Goal: Information Seeking & Learning: Understand process/instructions

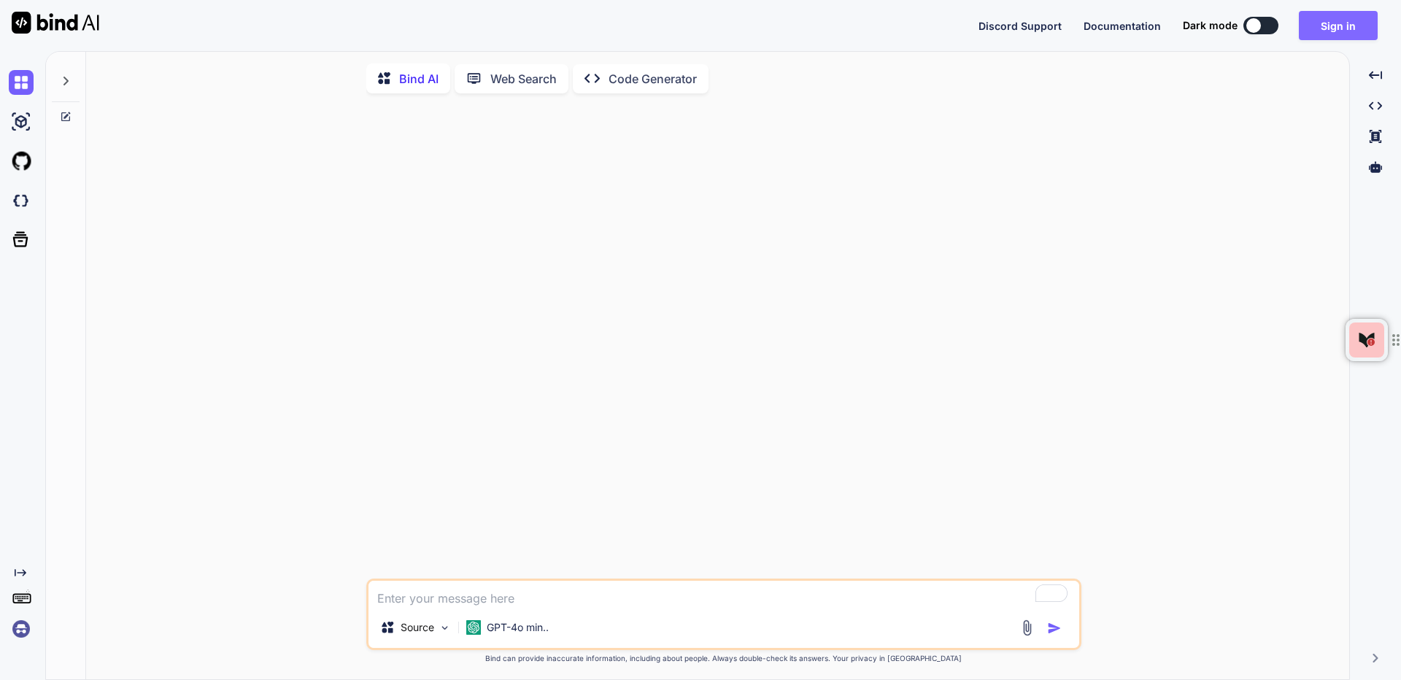
click at [1319, 18] on button "Sign in" at bounding box center [1338, 25] width 79 height 29
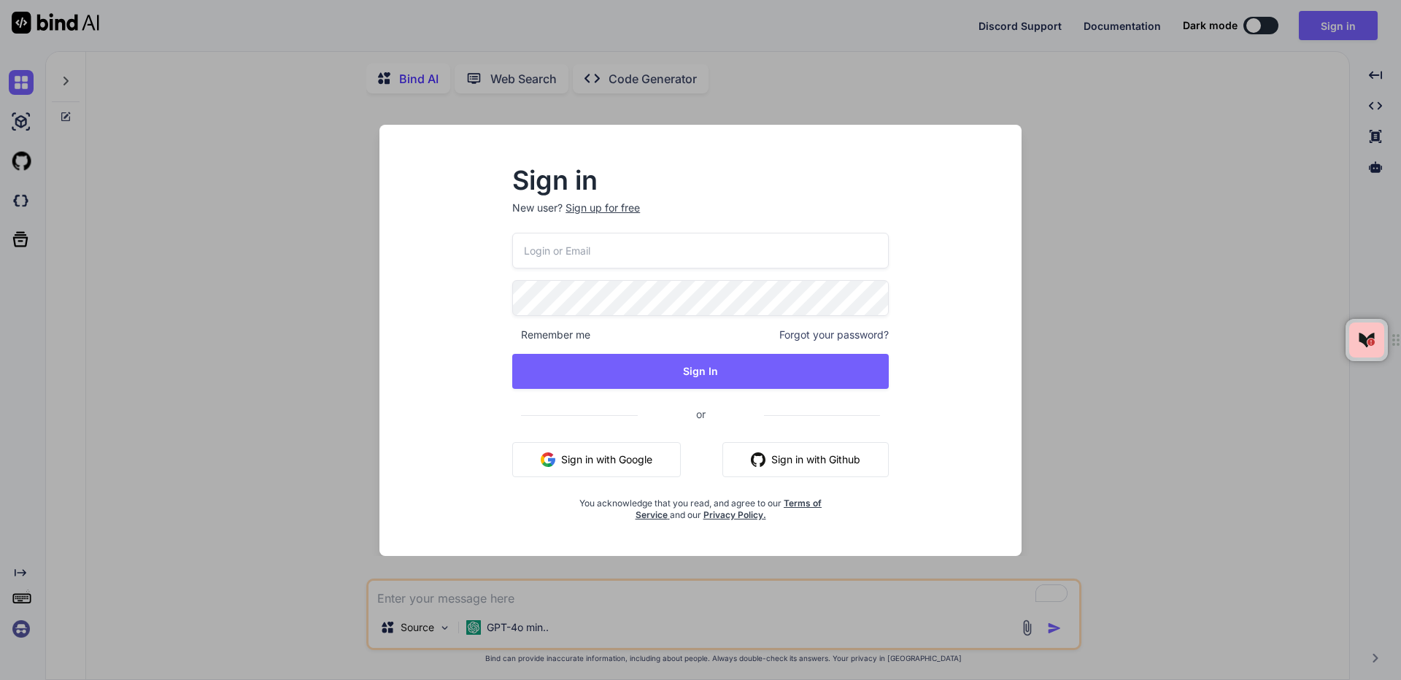
click at [573, 458] on button "Sign in with Google" at bounding box center [596, 459] width 169 height 35
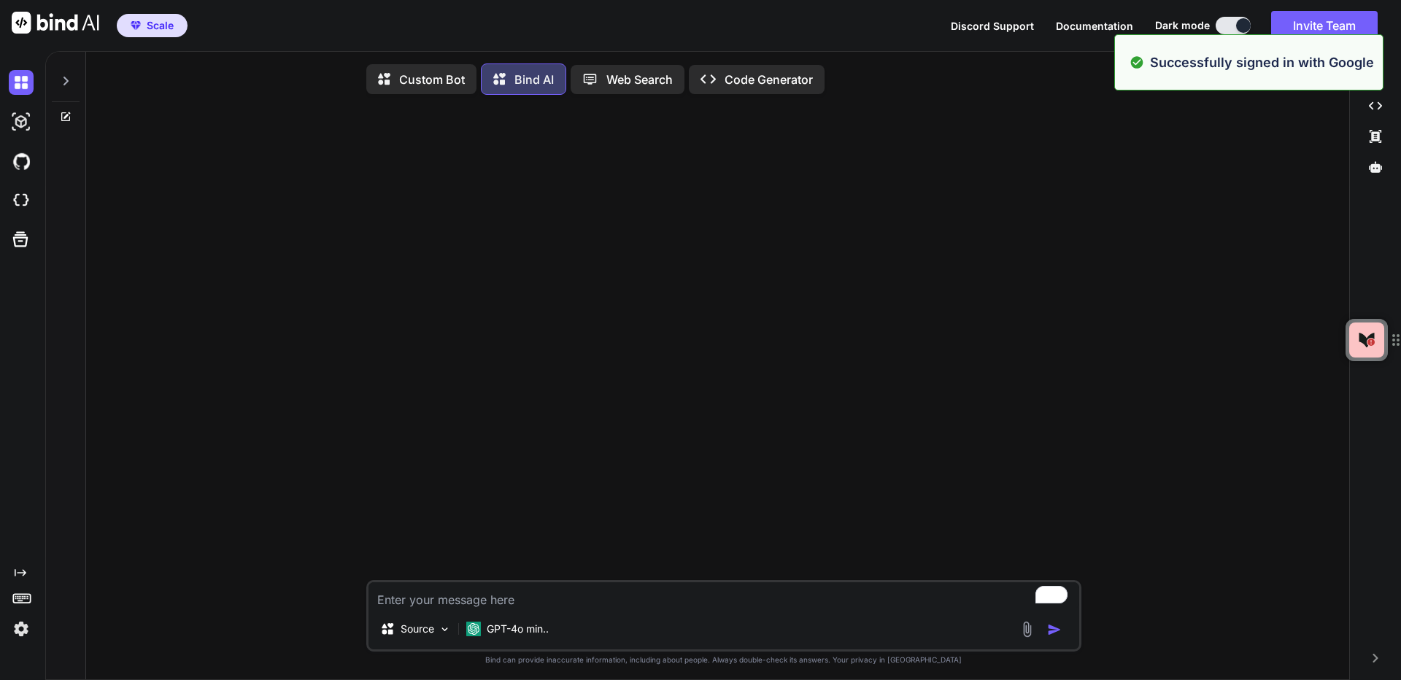
click at [433, 593] on textarea "To enrich screen reader interactions, please activate Accessibility in Grammarl…" at bounding box center [724, 595] width 711 height 26
type textarea "x"
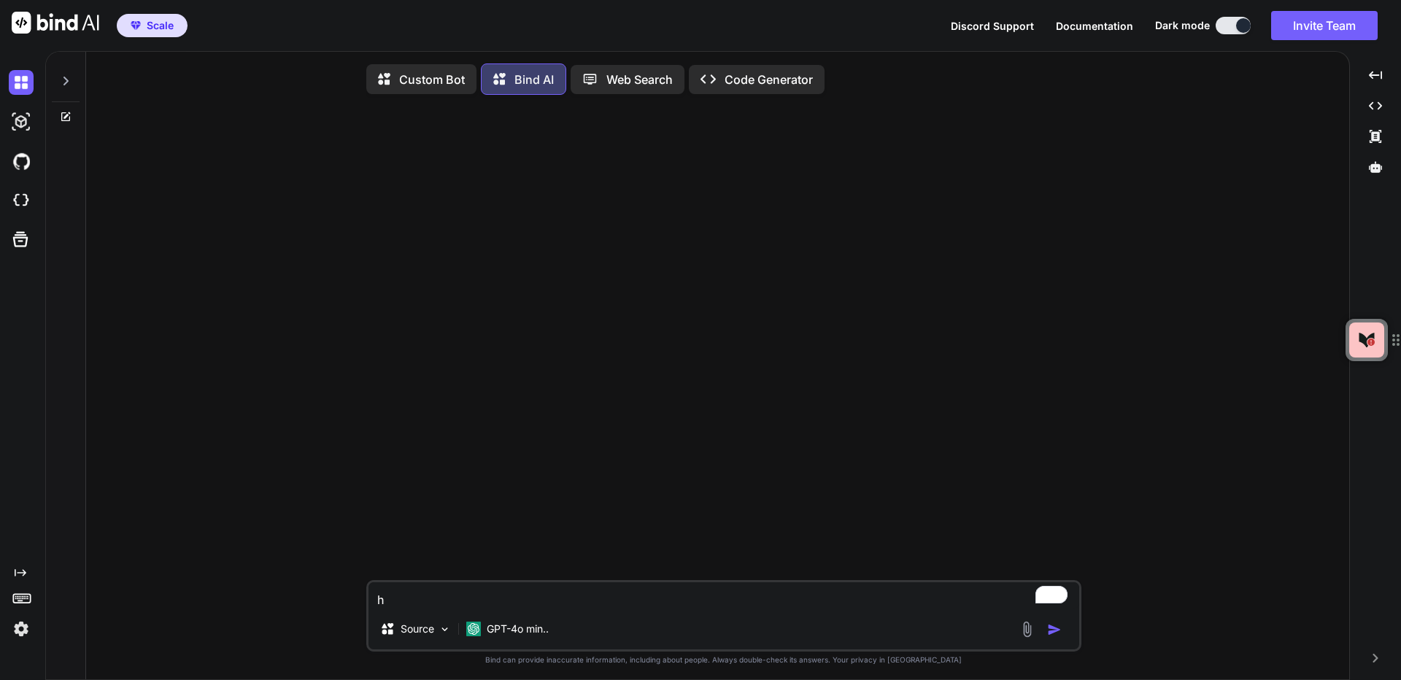
type textarea "ho"
type textarea "x"
type textarea "how"
type textarea "x"
type textarea "how"
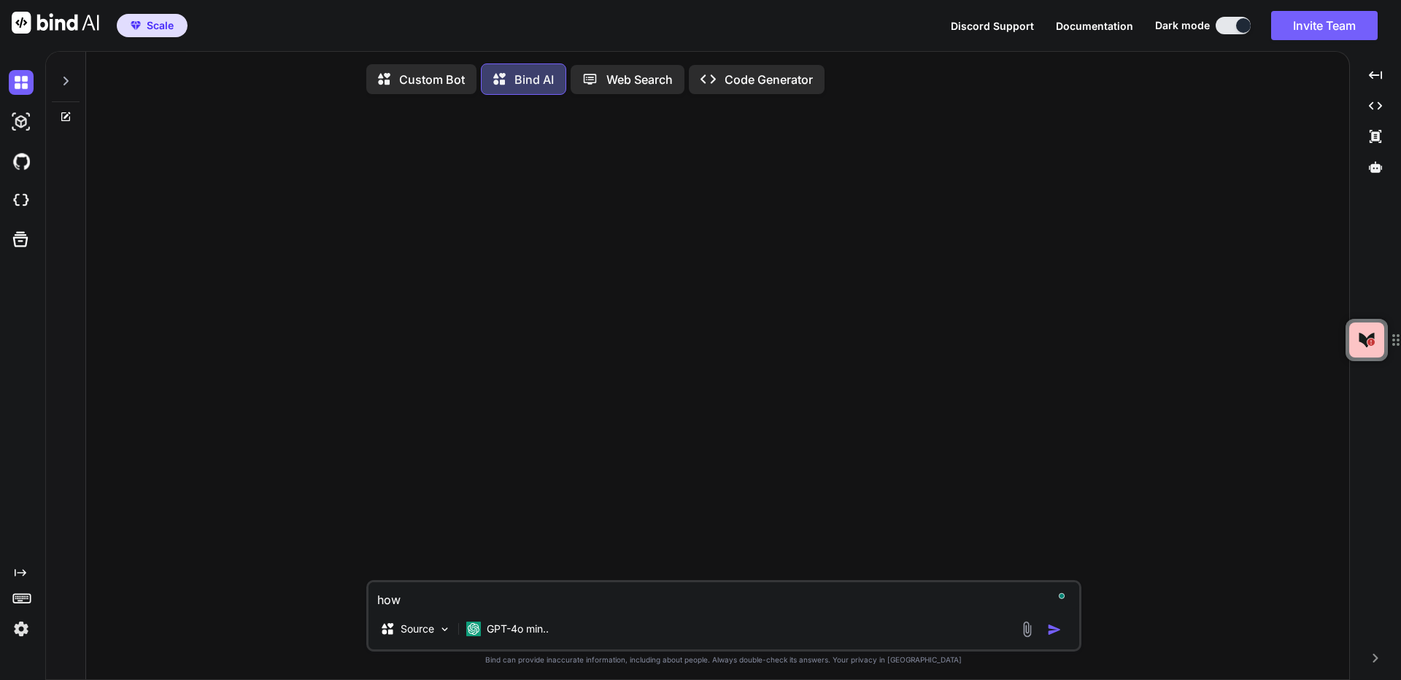
type textarea "x"
type textarea "how t"
type textarea "x"
type textarea "how to"
type textarea "x"
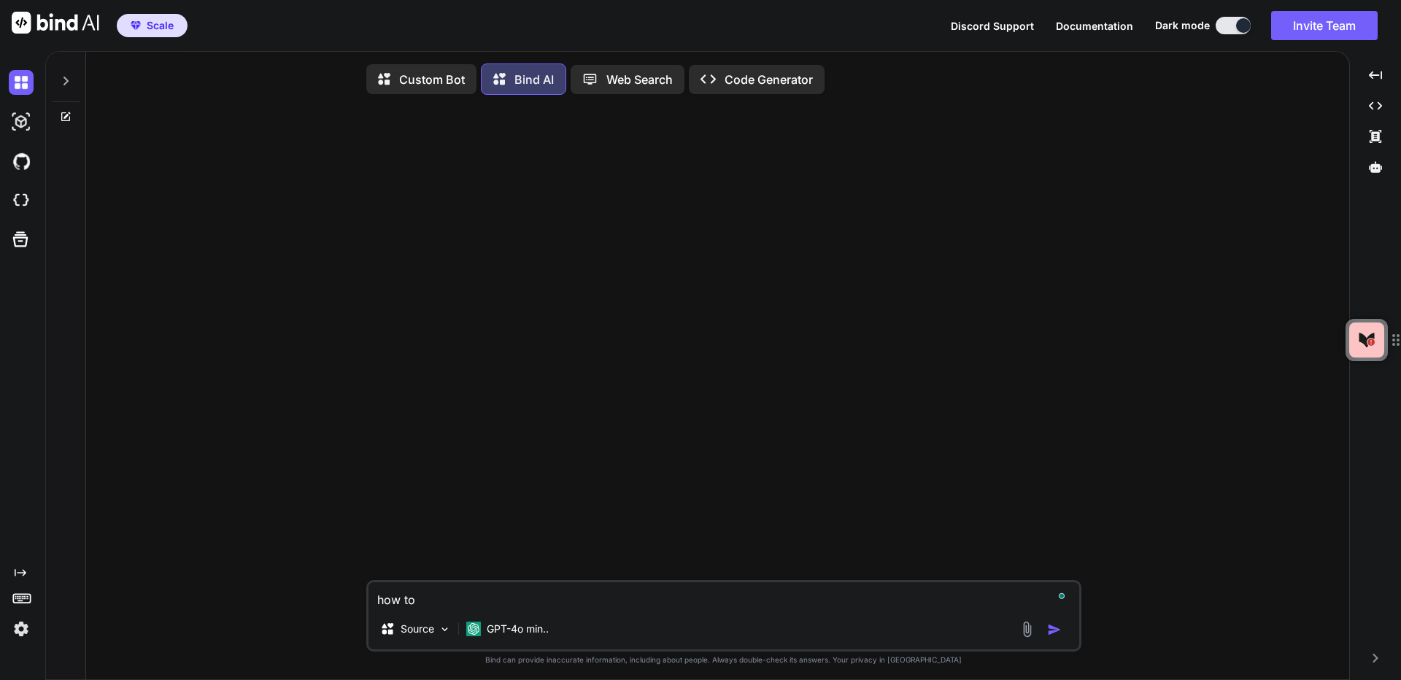
type textarea "how to"
type textarea "x"
type textarea "how to s"
type textarea "x"
type textarea "how to sp"
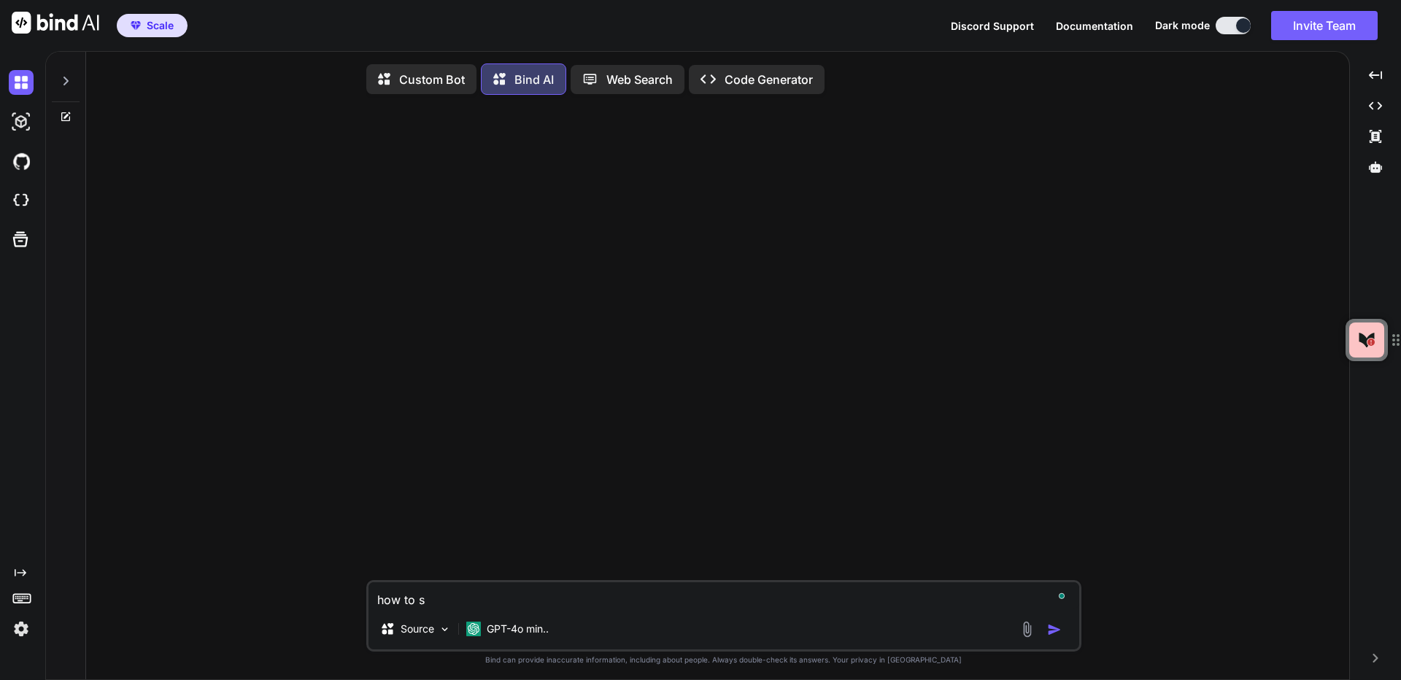
type textarea "x"
type textarea "how to spl"
type textarea "x"
type textarea "how to spli"
type textarea "x"
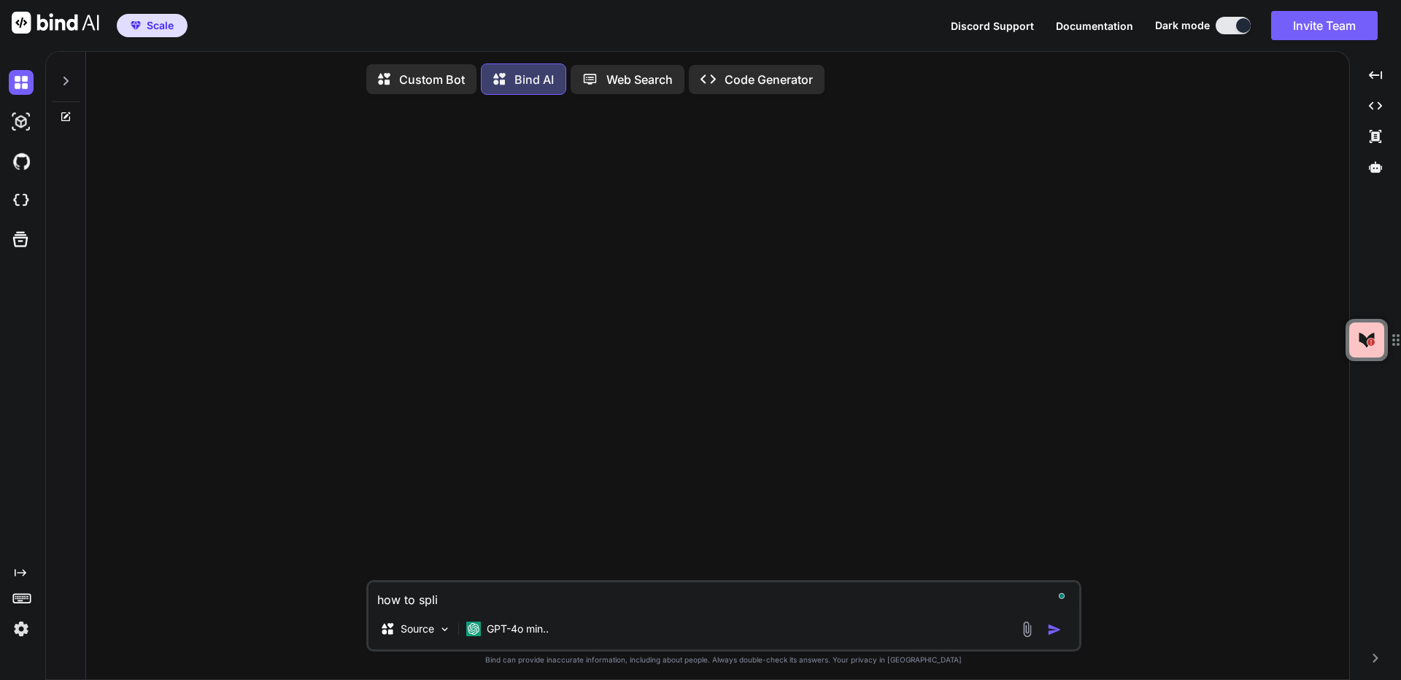
type textarea "how to [GEOGRAPHIC_DATA]"
type textarea "x"
type textarea "how to [GEOGRAPHIC_DATA]"
type textarea "x"
type textarea "how to split s"
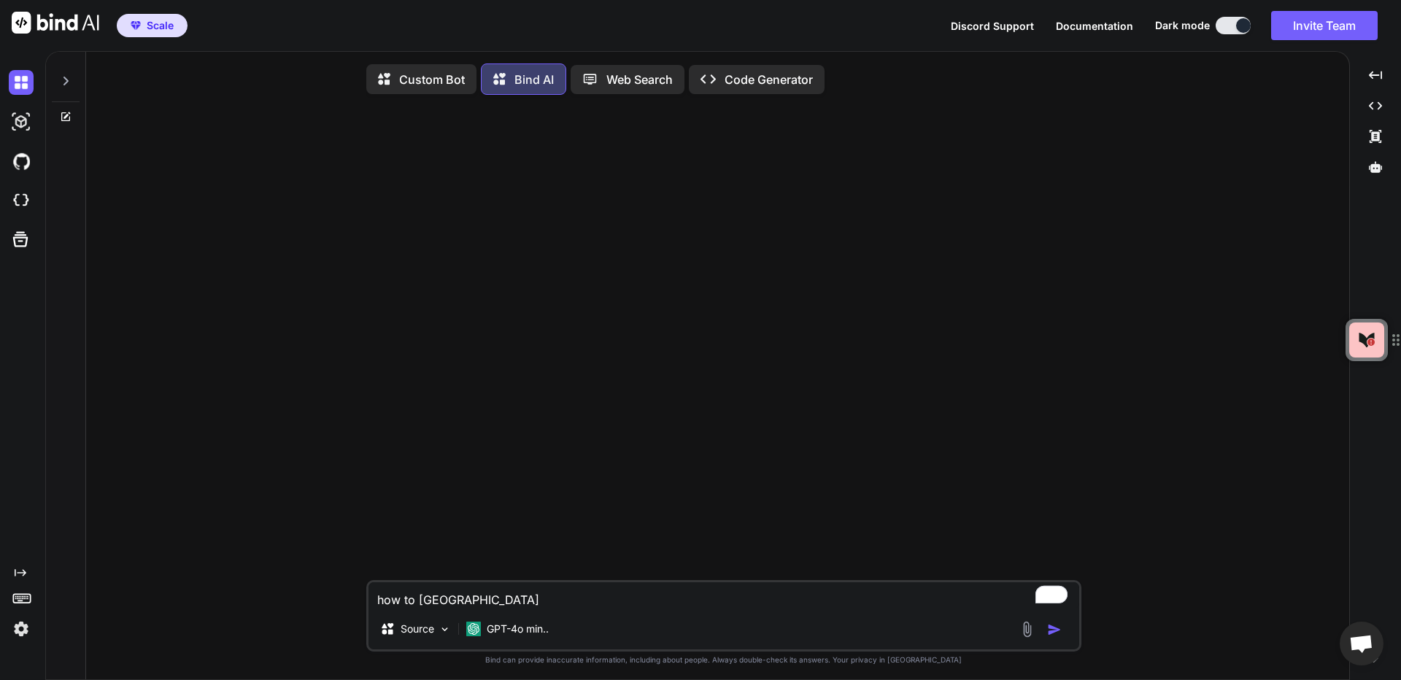
type textarea "x"
type textarea "how to split st"
type textarea "x"
type textarea "how to split str"
type textarea "x"
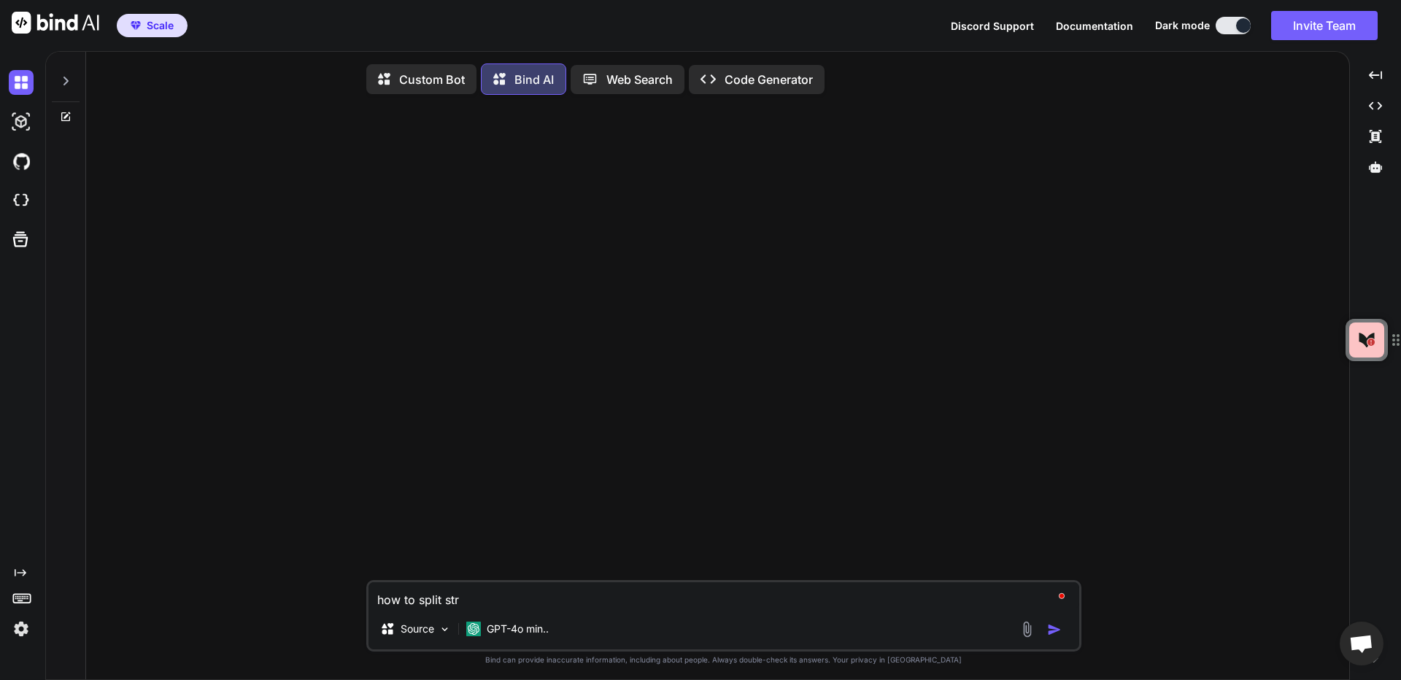
type textarea "how to split stri"
type textarea "x"
type textarea "how to split strin"
type textarea "x"
type textarea "how to split string"
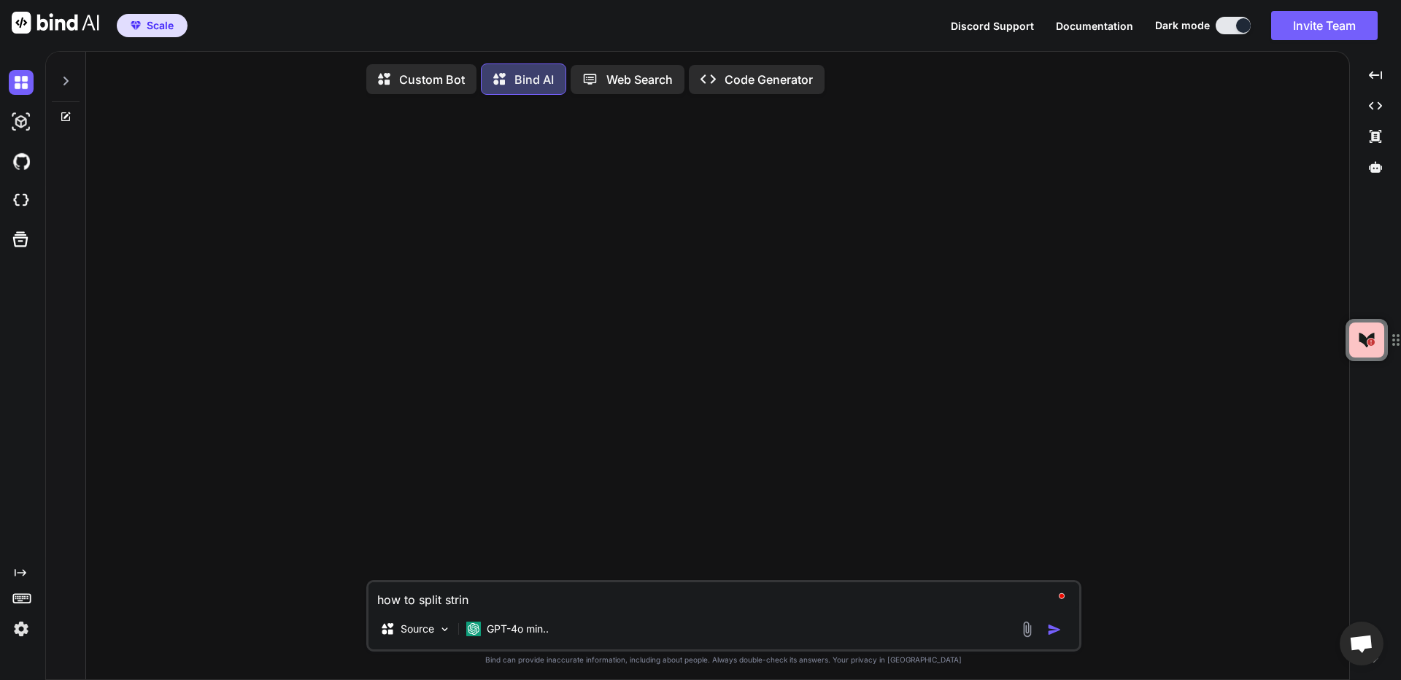
type textarea "x"
type textarea "how to split string"
type textarea "x"
type textarea "how to split string i"
type textarea "x"
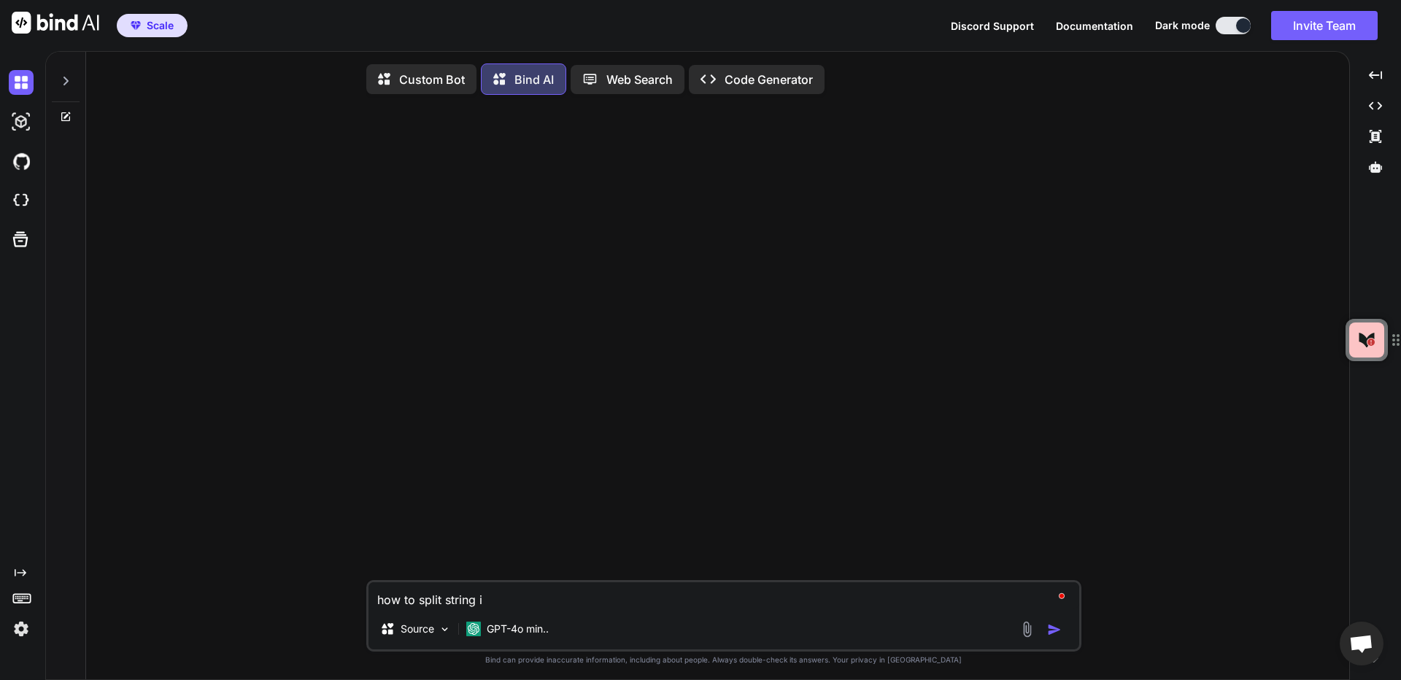
type textarea "how to split string in"
type textarea "x"
type textarea "how to split string in"
type textarea "x"
type textarea "how to split string in p"
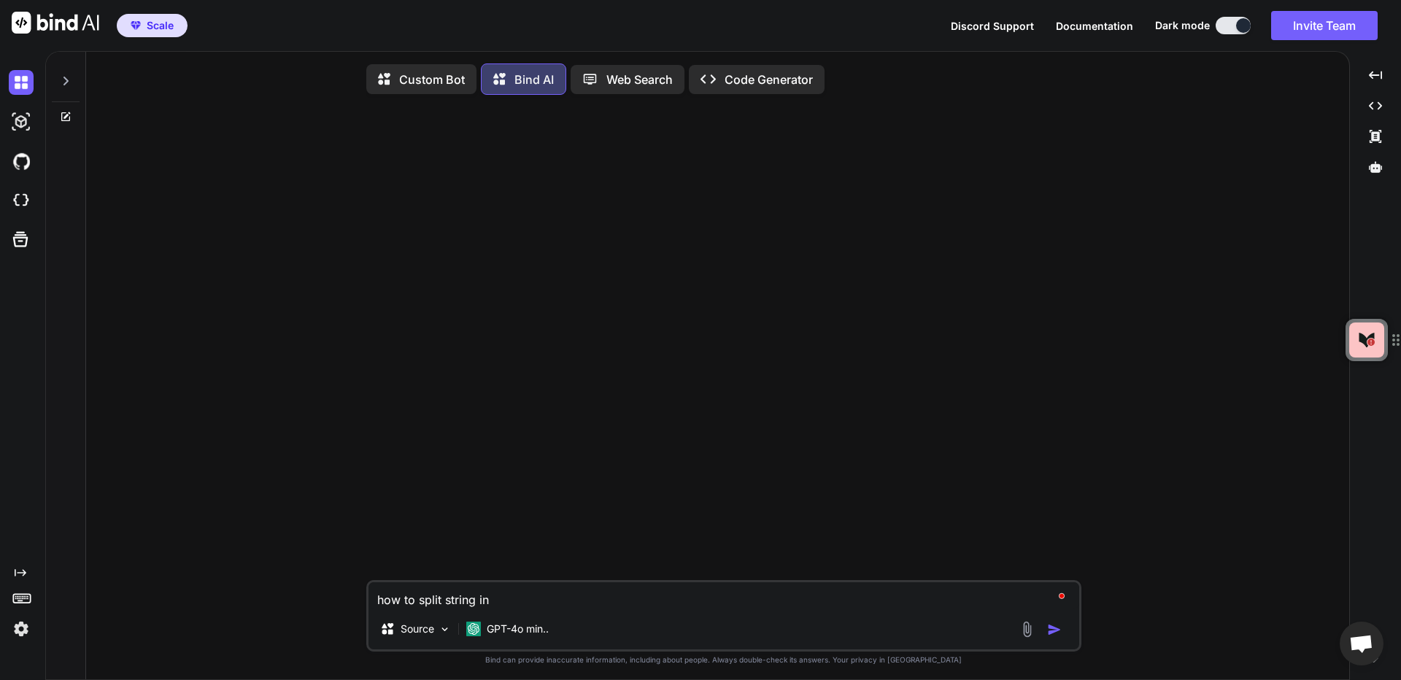
type textarea "x"
type textarea "how to split string in po"
type textarea "x"
type textarea "how to split string in pow"
type textarea "x"
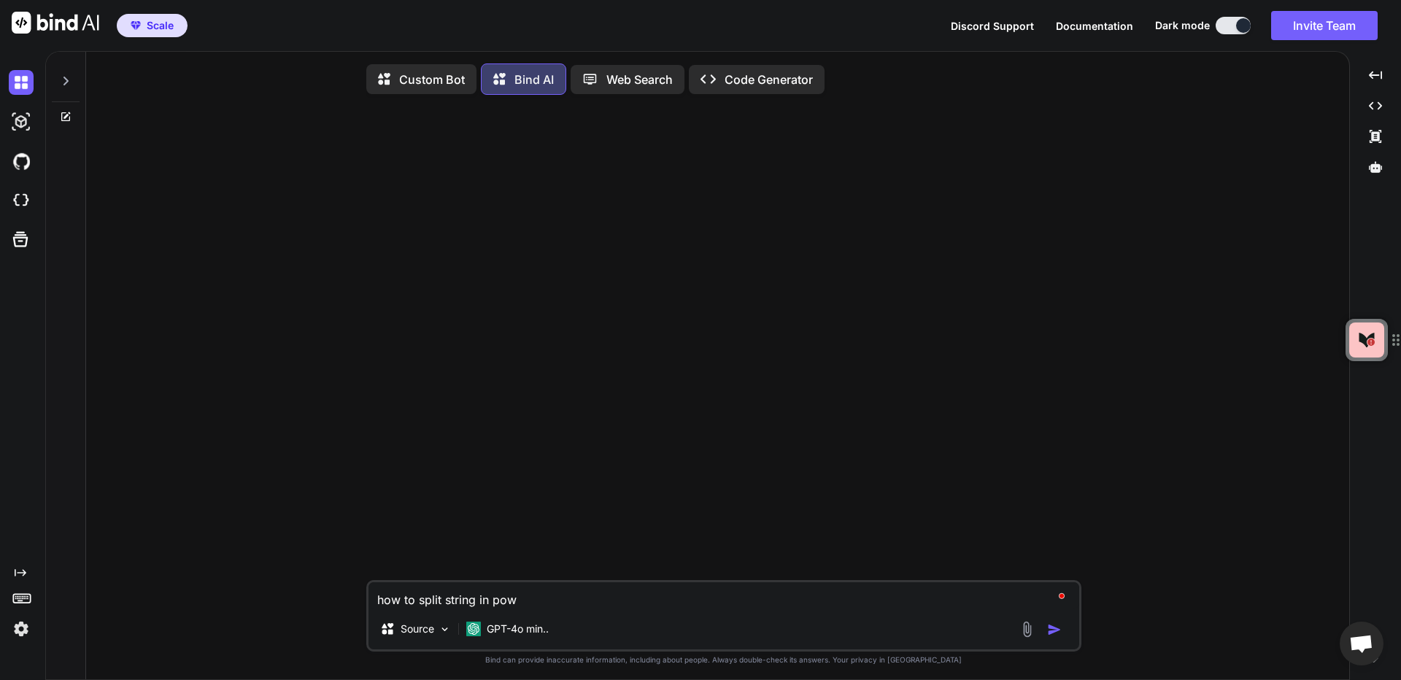
type textarea "how to split string in [PERSON_NAME]"
type textarea "x"
type textarea "how to split string in power"
type textarea "x"
type textarea "how to split string in powers"
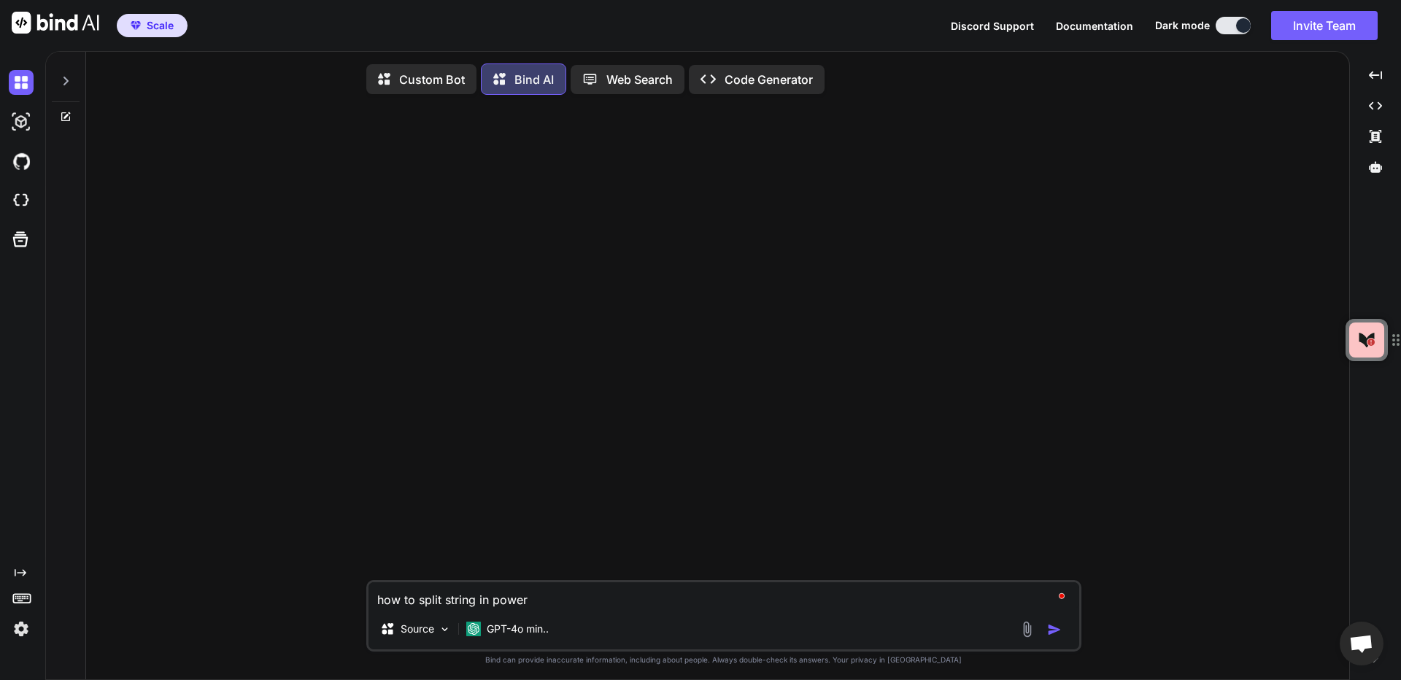
type textarea "x"
type textarea "how to split string in powersh"
type textarea "x"
type textarea "how to split string in powershe"
type textarea "x"
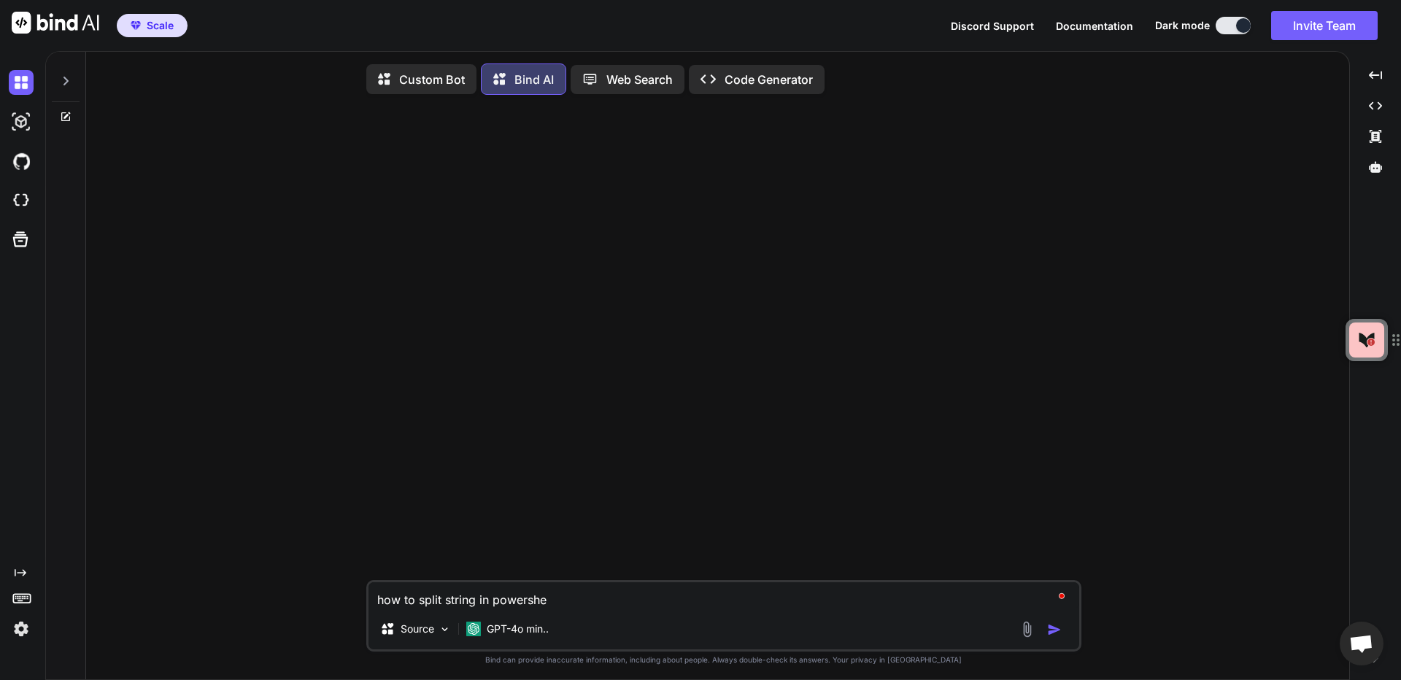
type textarea "how to split string in [GEOGRAPHIC_DATA]"
type textarea "x"
type textarea "how to split string in powershell"
type textarea "x"
type textarea "how to split string in powershell"
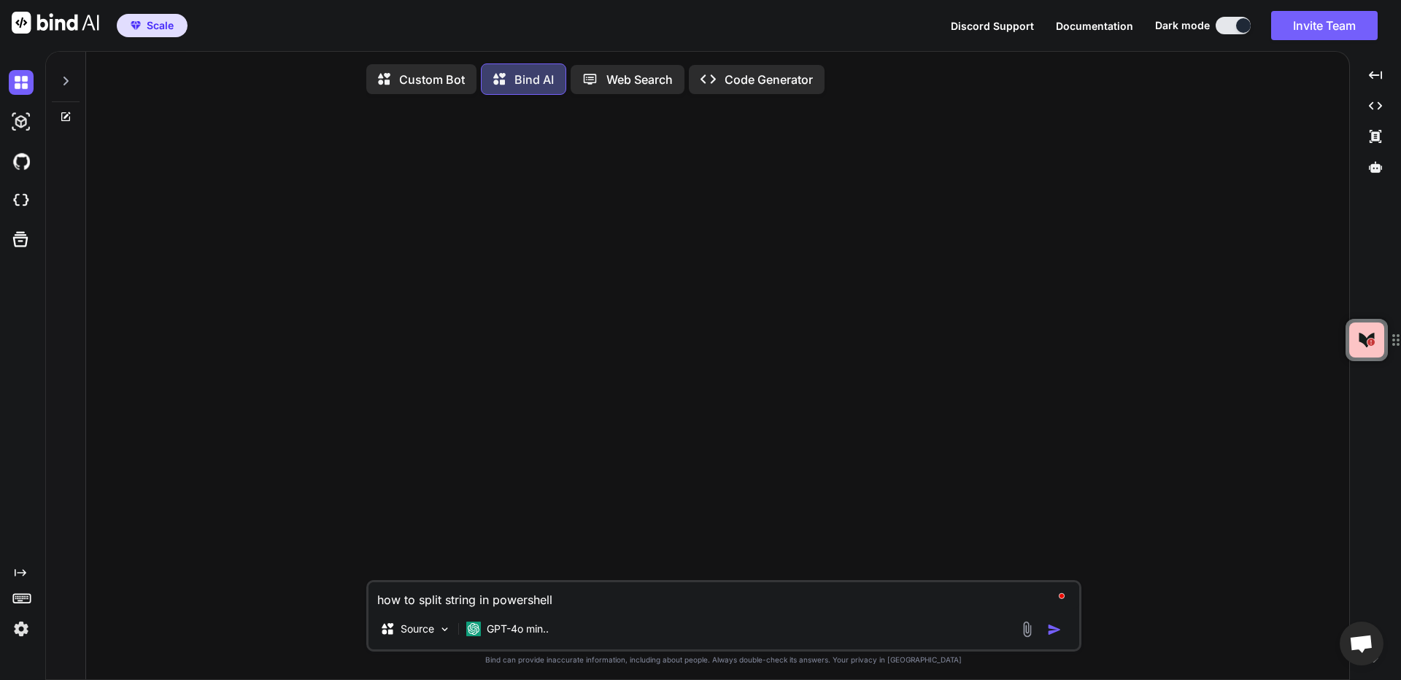
type textarea "x"
type textarea "how to split string in powershell b"
type textarea "x"
type textarea "how to split string in powershell by"
type textarea "x"
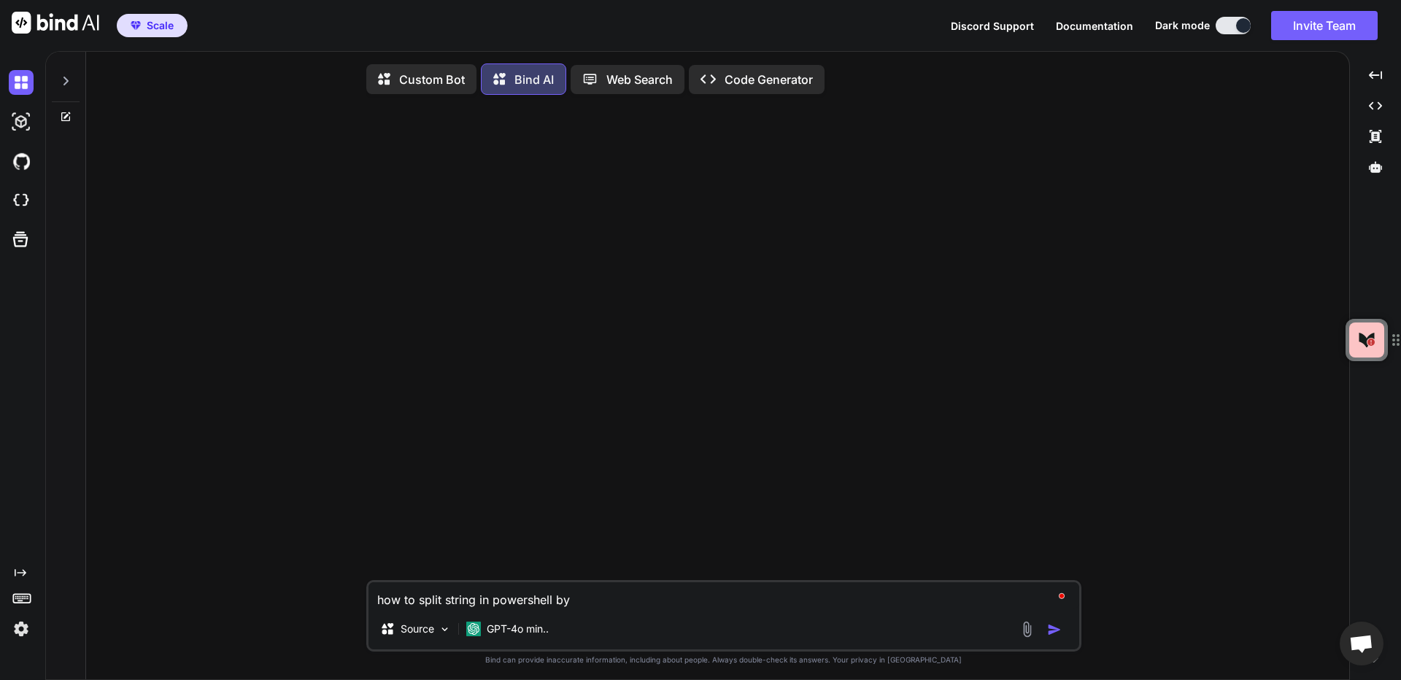
type textarea "how to split string in powershell by"
type textarea "x"
type textarea "how to split string in powershell by t"
type textarea "x"
type textarea "how to split string in powershell by [PERSON_NAME]"
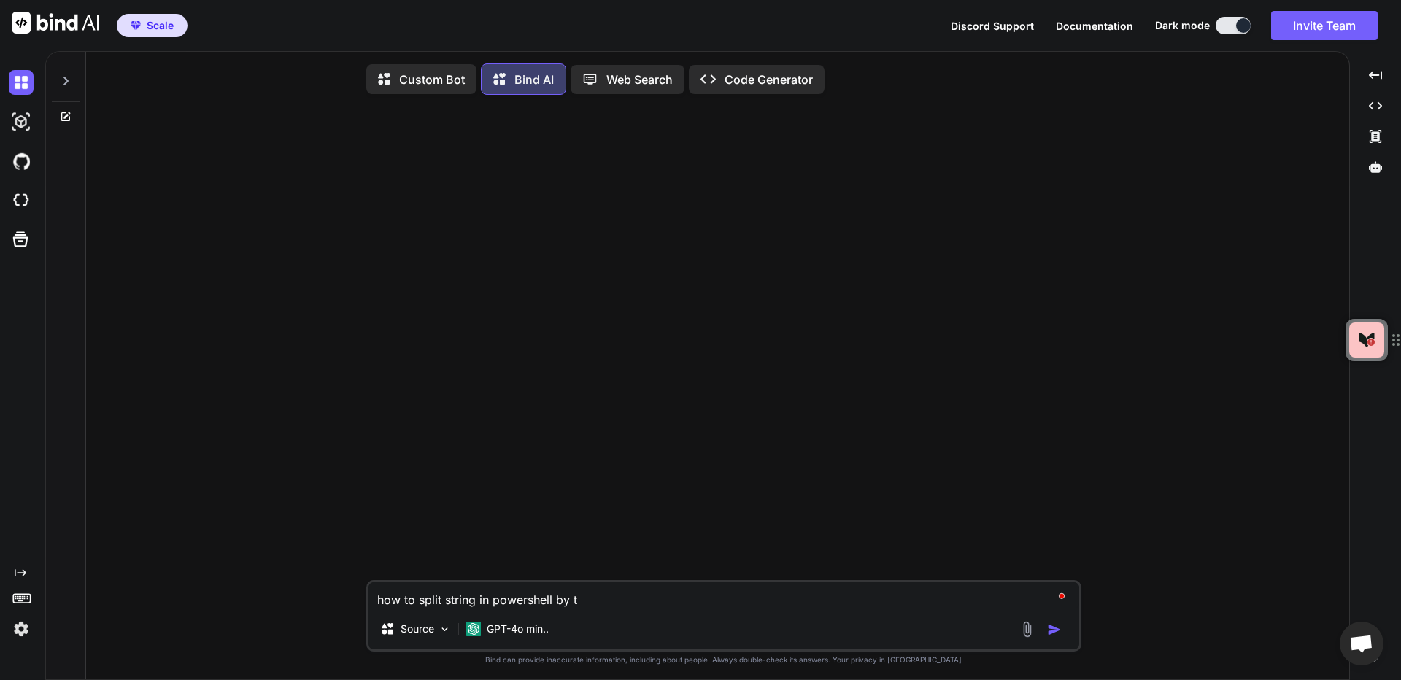
type textarea "x"
type textarea "how to split string in powershell by the"
type textarea "x"
type textarea "how to split string in powershell by the"
type textarea "x"
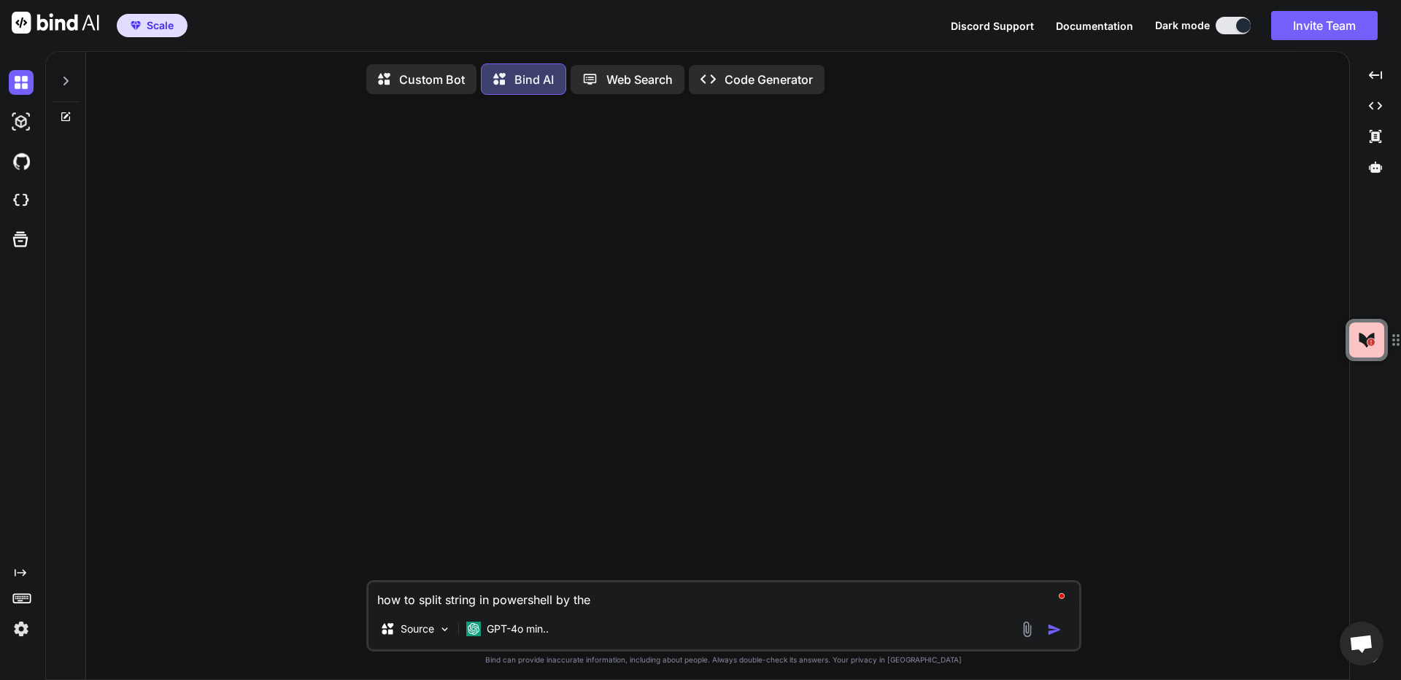
type textarea "how to split string in powershell by the f"
type textarea "x"
type textarea "how to split string in powershell by the fi"
type textarea "x"
type textarea "how to split string in powershell by the fir"
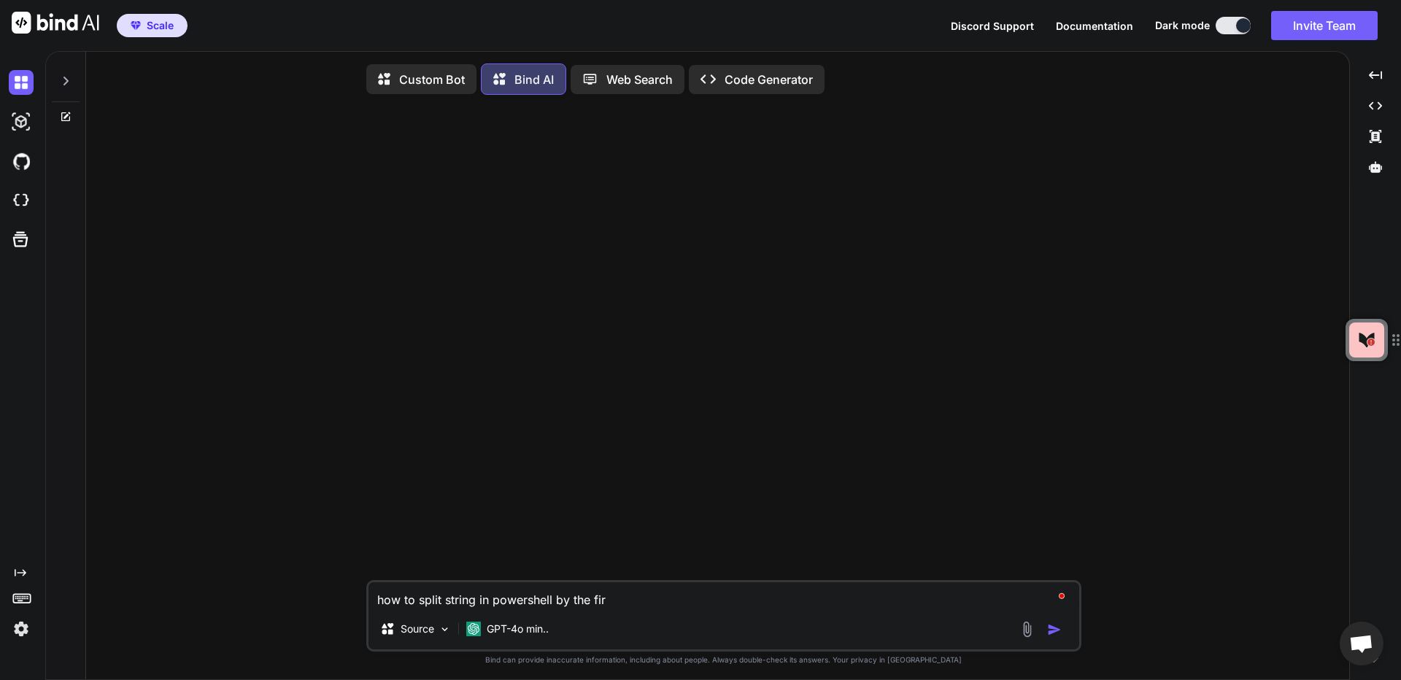
type textarea "x"
type textarea "how to split string in powershell by the firs"
type textarea "x"
type textarea "how to split string in powershell by the first"
type textarea "x"
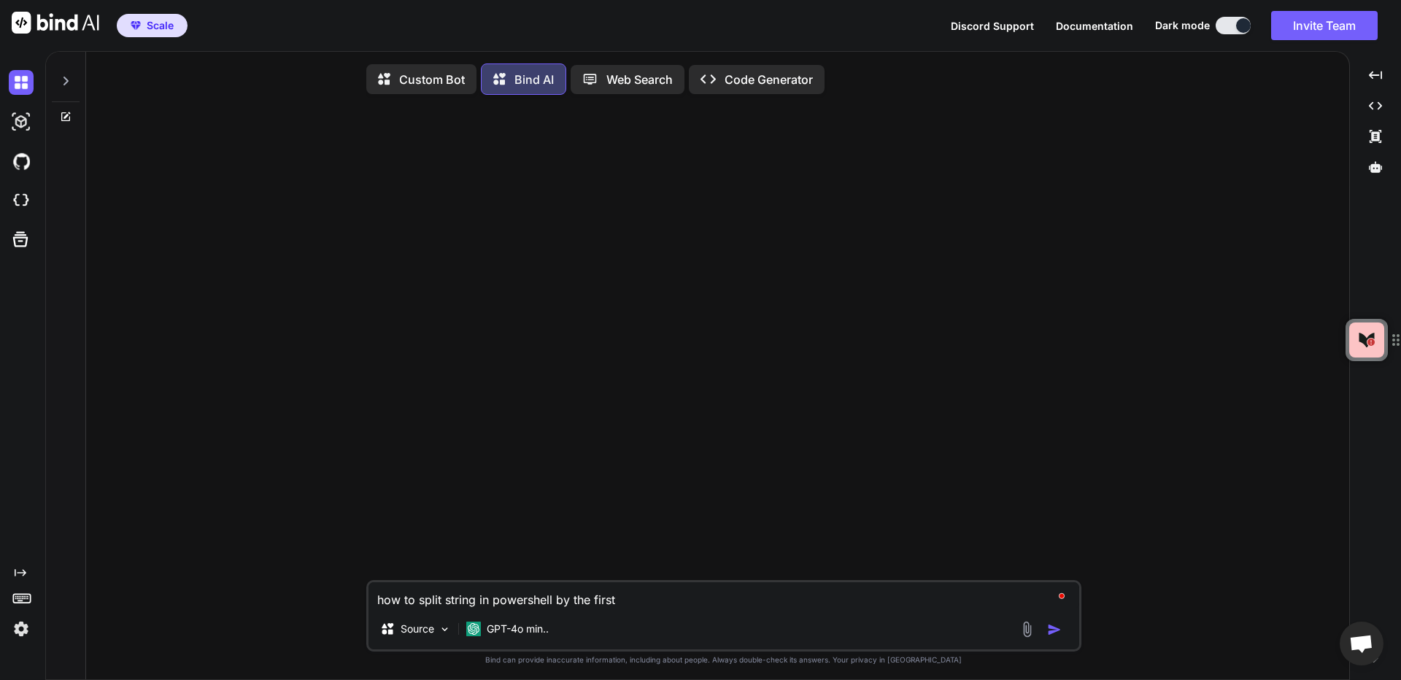
type textarea "how to split string in powershell by the first"
type textarea "x"
type textarea "how to split string in powershell by the first o"
type textarea "x"
type textarea "how to split string in powershell by the first oc"
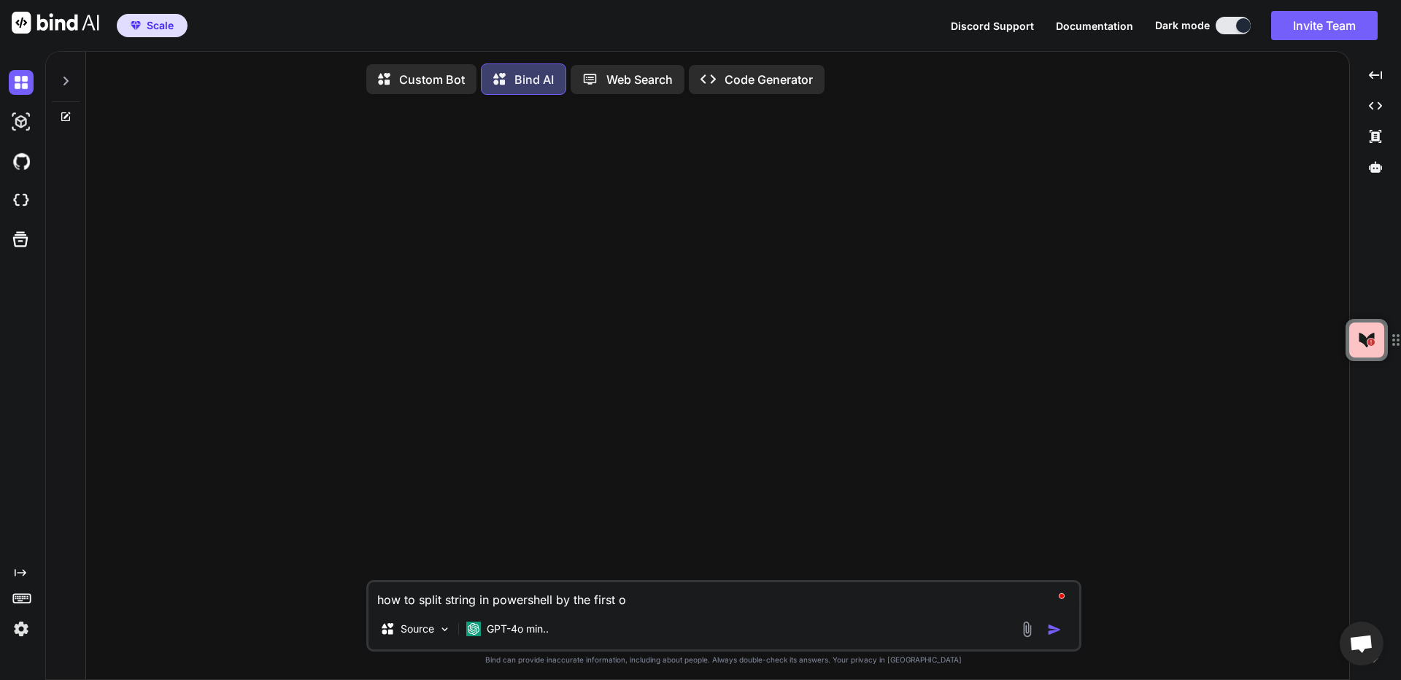
type textarea "x"
type textarea "how to split string in powershell by the first occ"
type textarea "x"
type textarea "how to split string in powershell by the first occu"
type textarea "x"
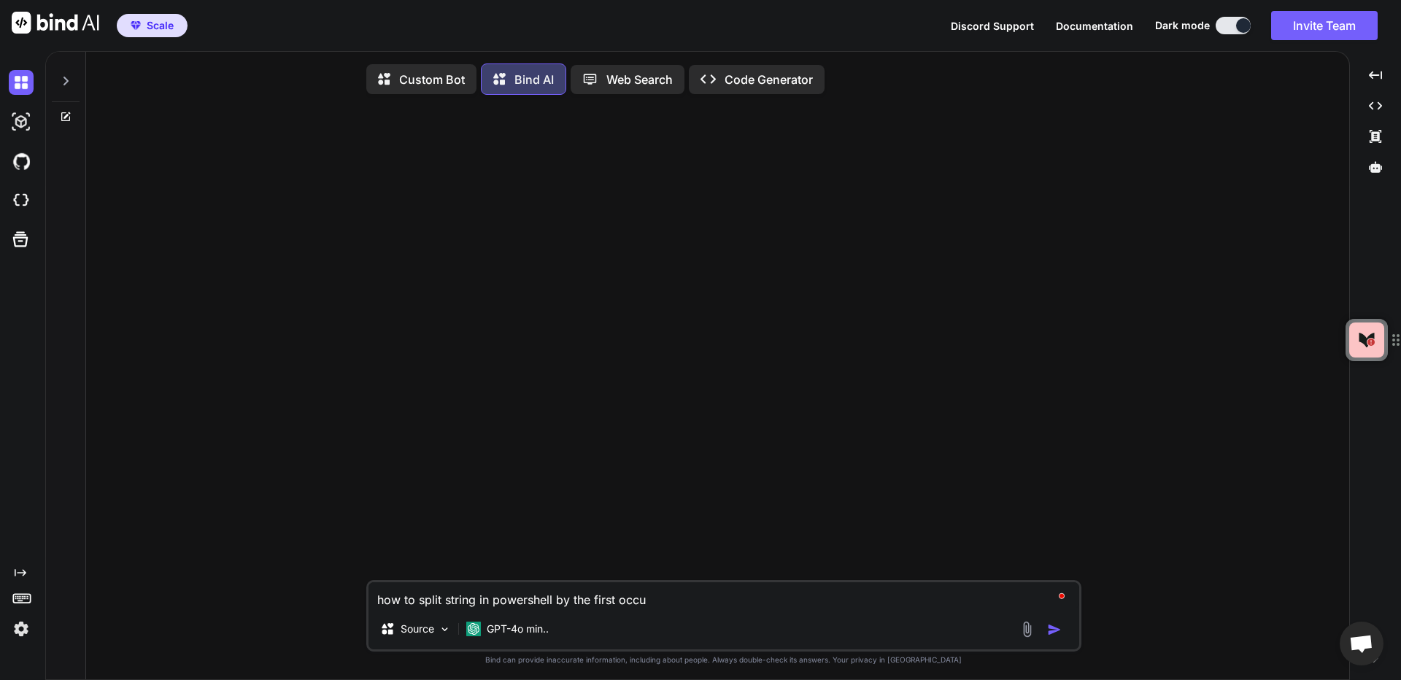
type textarea "how to split string in powershell by the first occur"
type textarea "x"
type textarea "how to split string in powershell by the first occure"
type textarea "x"
type textarea "how to split string in powershell by the first occuren"
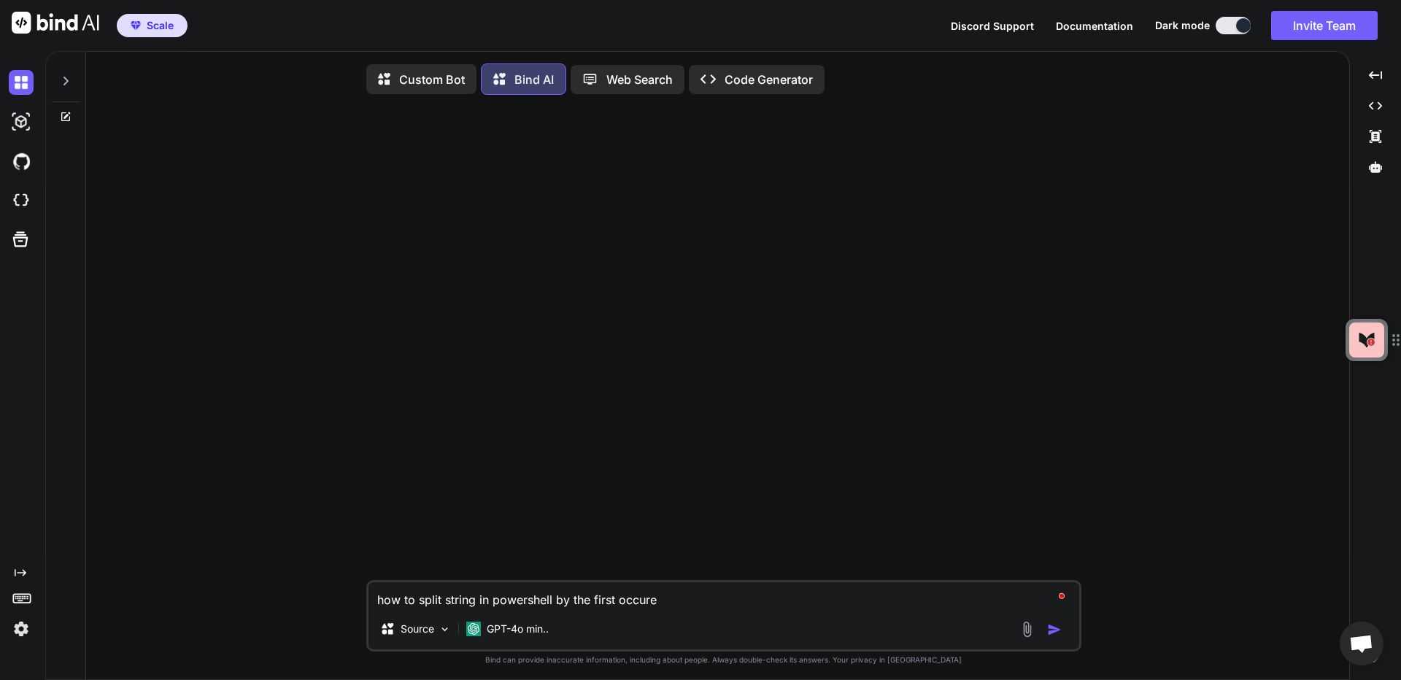
type textarea "x"
type textarea "how to split string in powershell by the first occurent"
type textarea "x"
type textarea "how to split string in powershell by the first occurent"
type textarea "x"
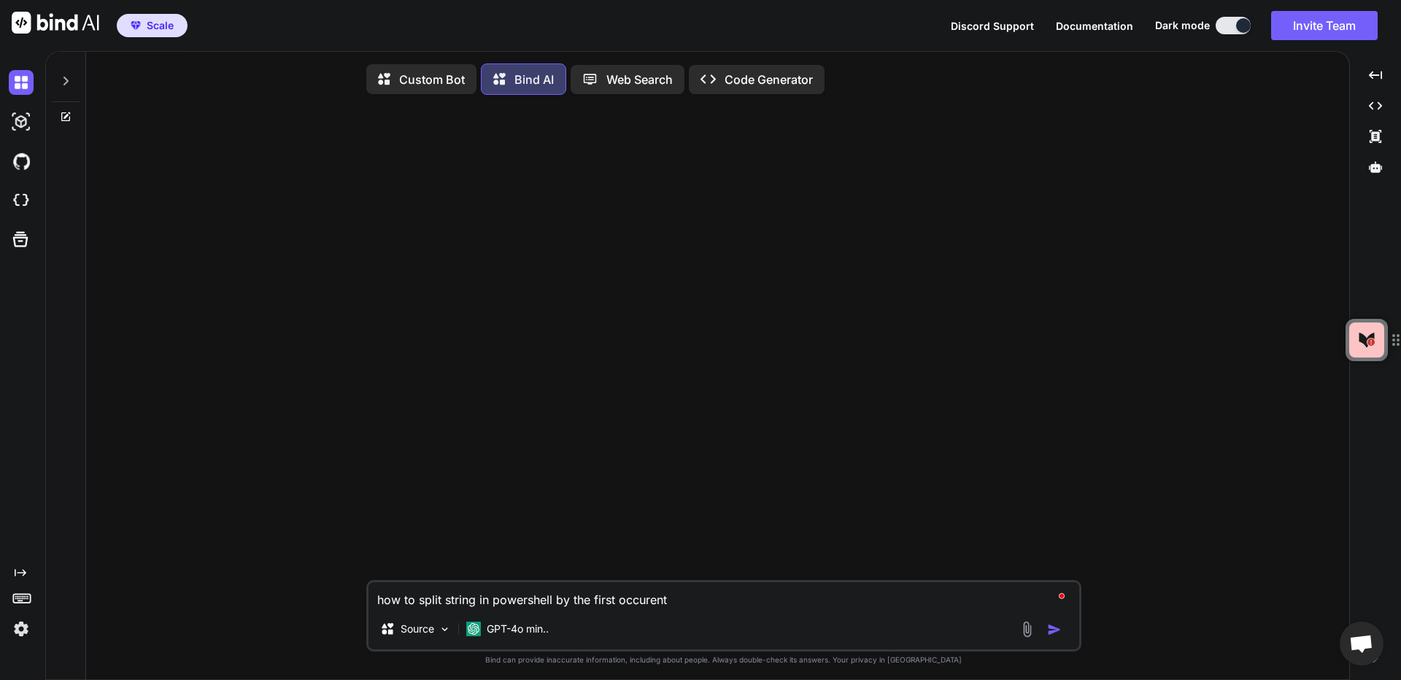
type textarea "how to split string in powershell by the first occurent o"
type textarea "x"
type textarea "how to split string in powershell by the first occurent of"
type textarea "x"
type textarea "how to split string in powershell by the first occurent of"
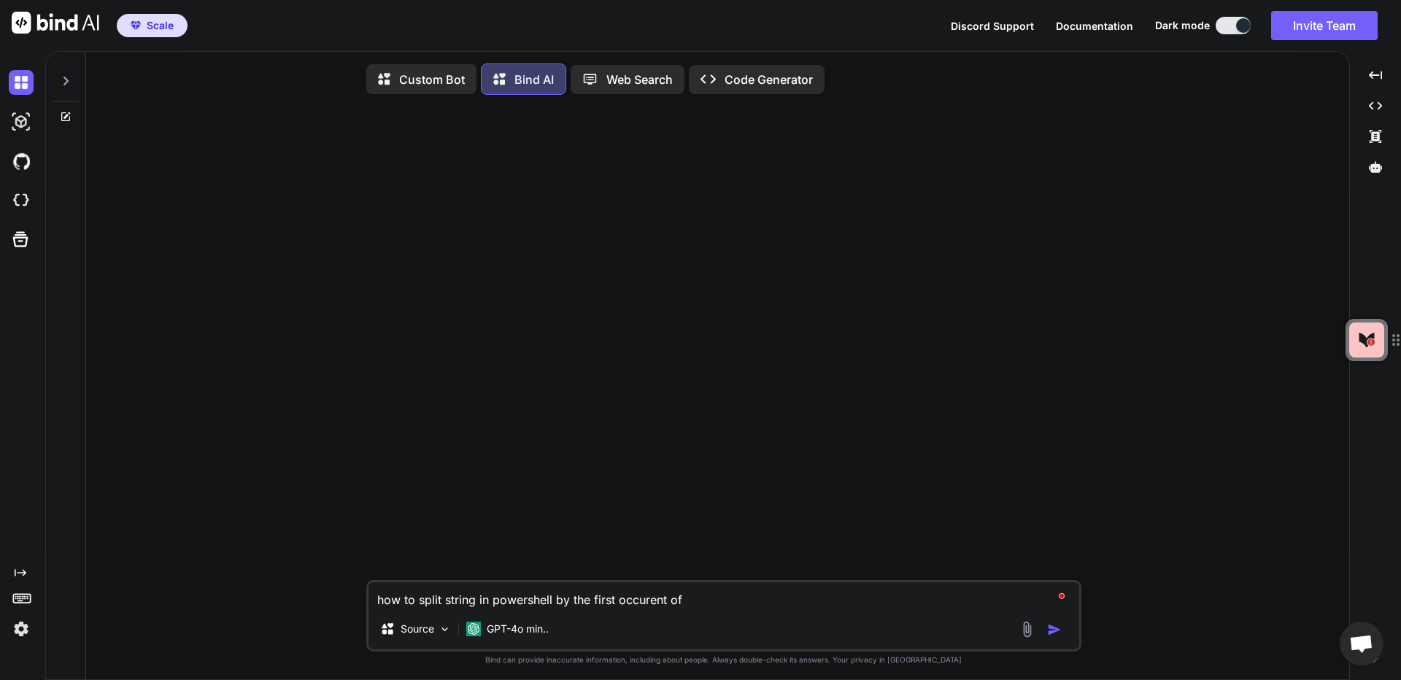
type textarea "x"
type textarea "how to split string in powershell by the first occurent of a"
type textarea "x"
type textarea "how to split string in powershell by the first occurent of a"
type textarea "x"
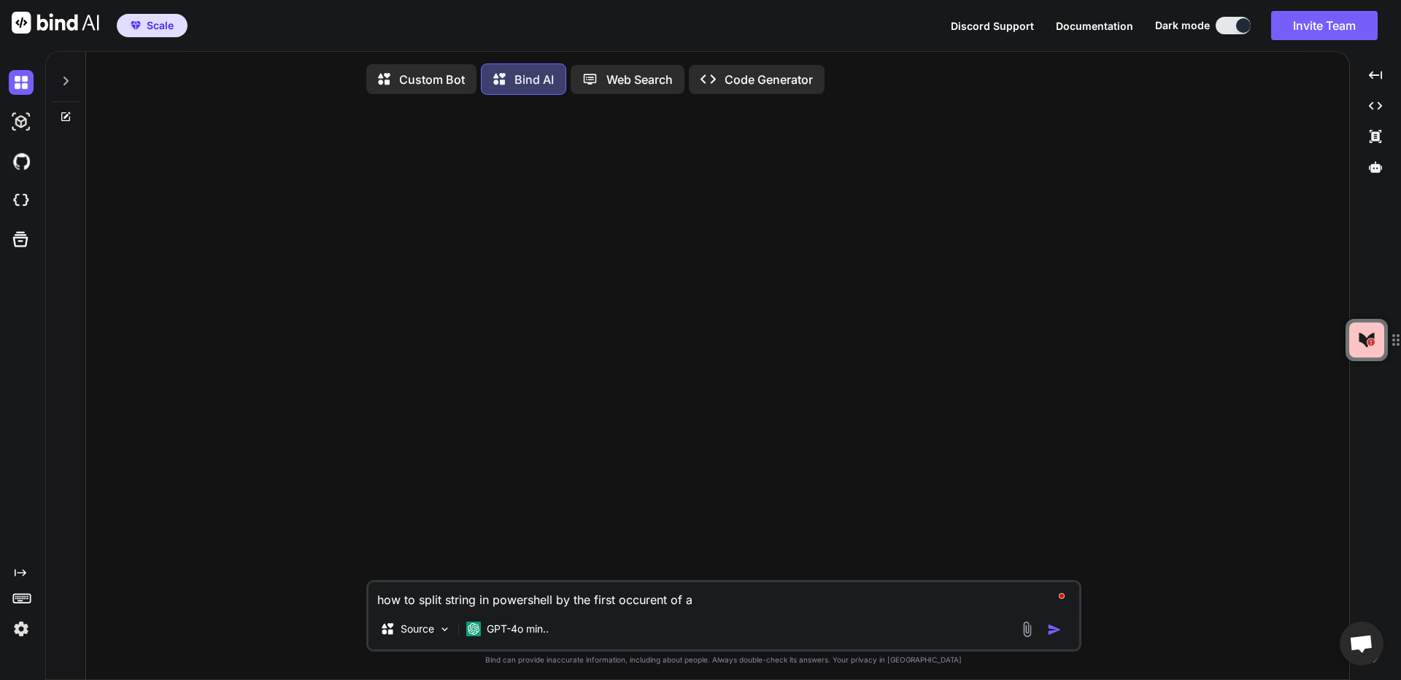
type textarea "how to split string in powershell by the first occurent of a s"
type textarea "x"
type textarea "how to split string in powershell by the first occurent of a sp"
type textarea "x"
type textarea "how to split string in powershell by the first occurent of a spa"
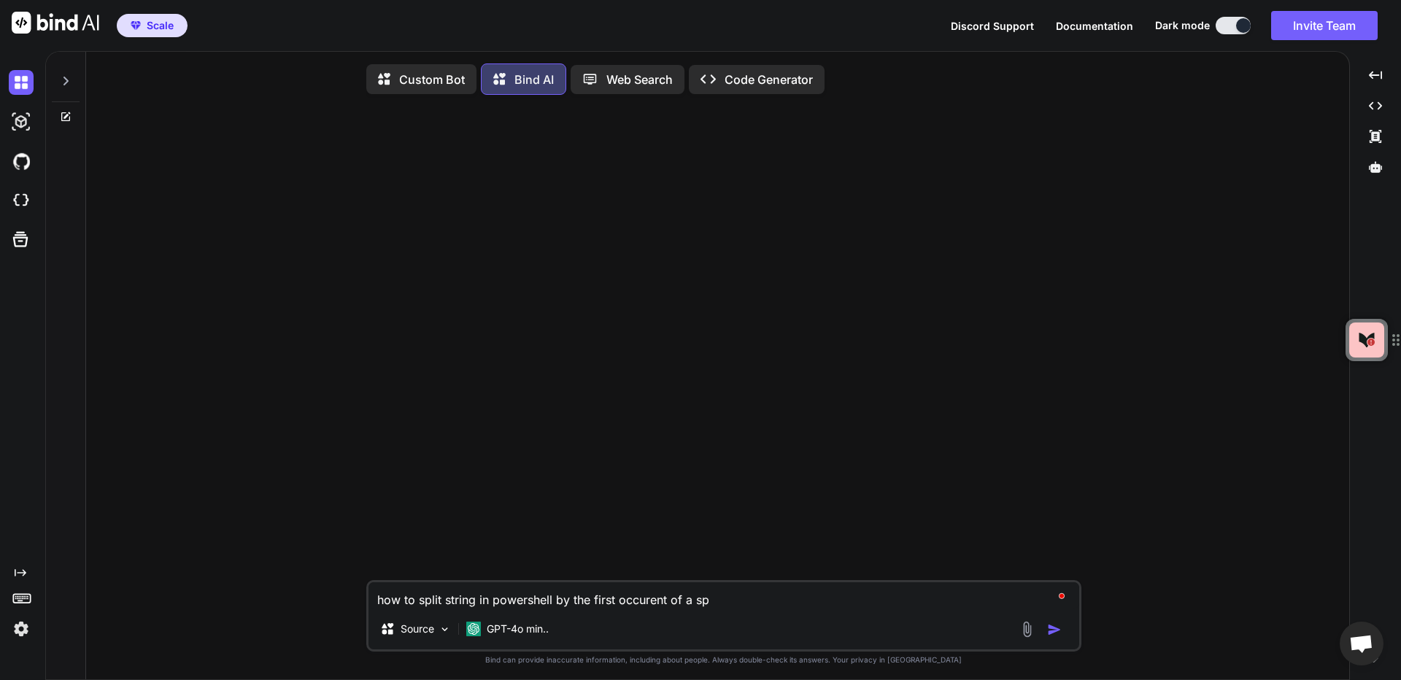
type textarea "x"
type textarea "how to split string in powershell by the first occurent of a spac"
type textarea "x"
type textarea "how to split string in powershell by the first occurent of a space"
type textarea "x"
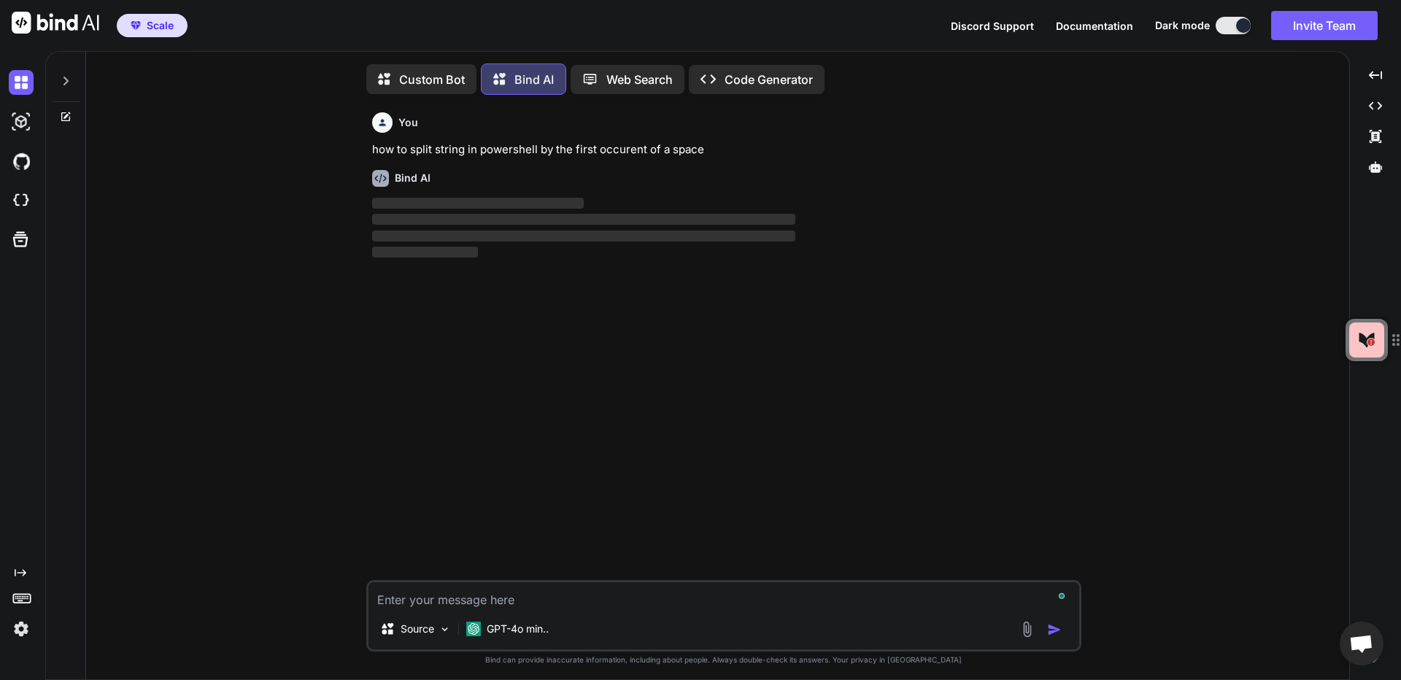
scroll to position [7, 0]
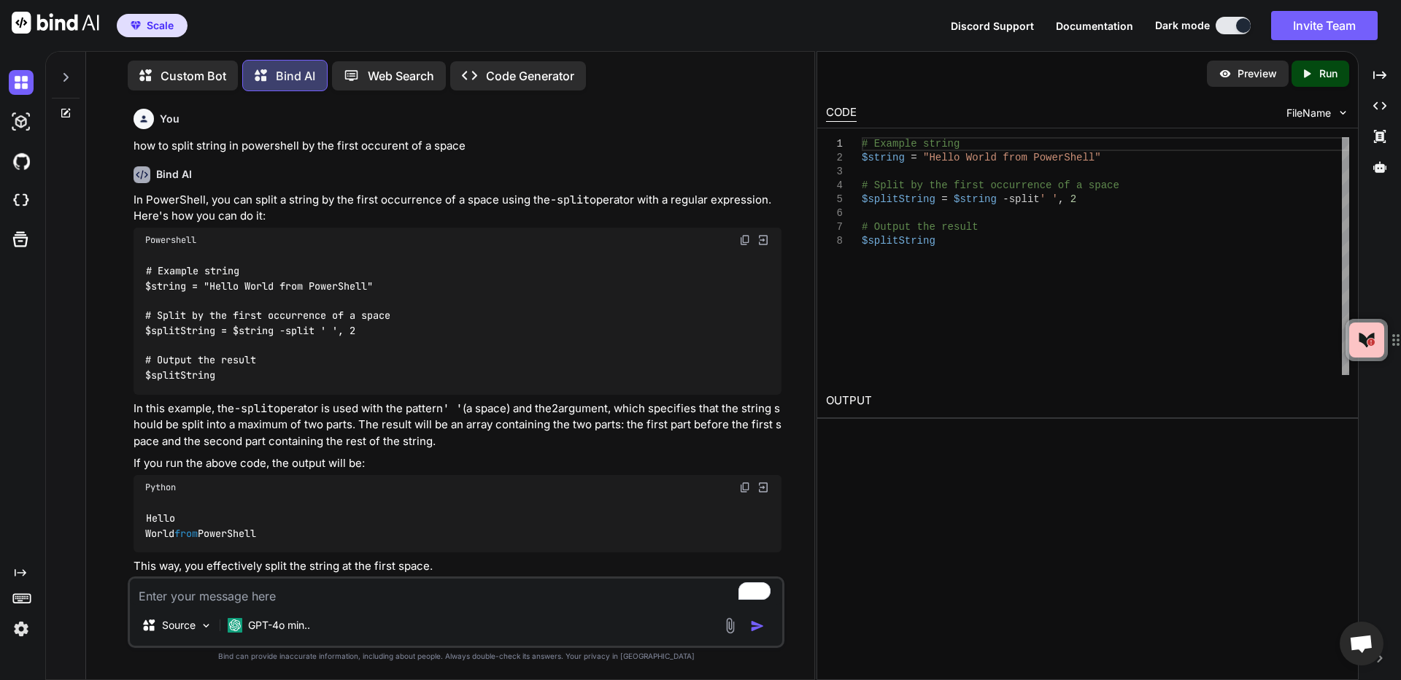
type textarea "x"
type textarea "bu"
type textarea "x"
type textarea "but"
type textarea "x"
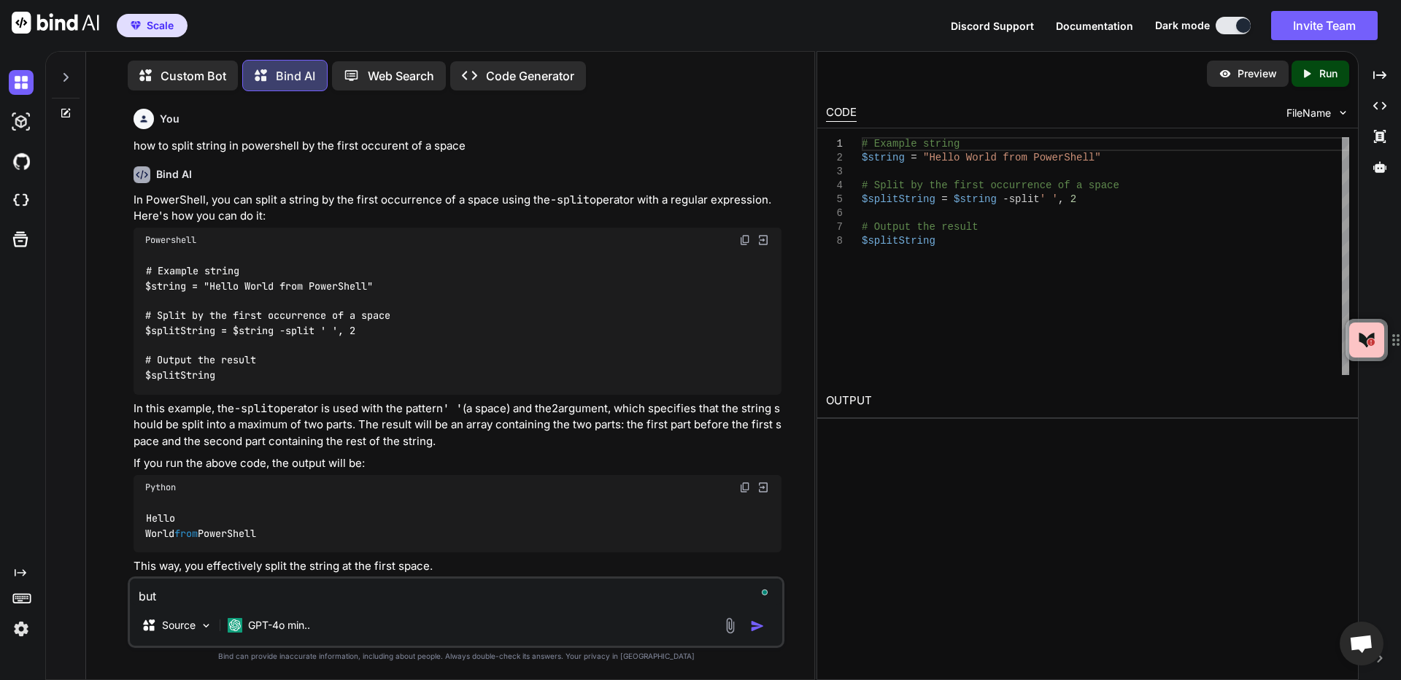
type textarea "but"
type textarea "x"
type textarea "but i"
type textarea "x"
type textarea "but i"
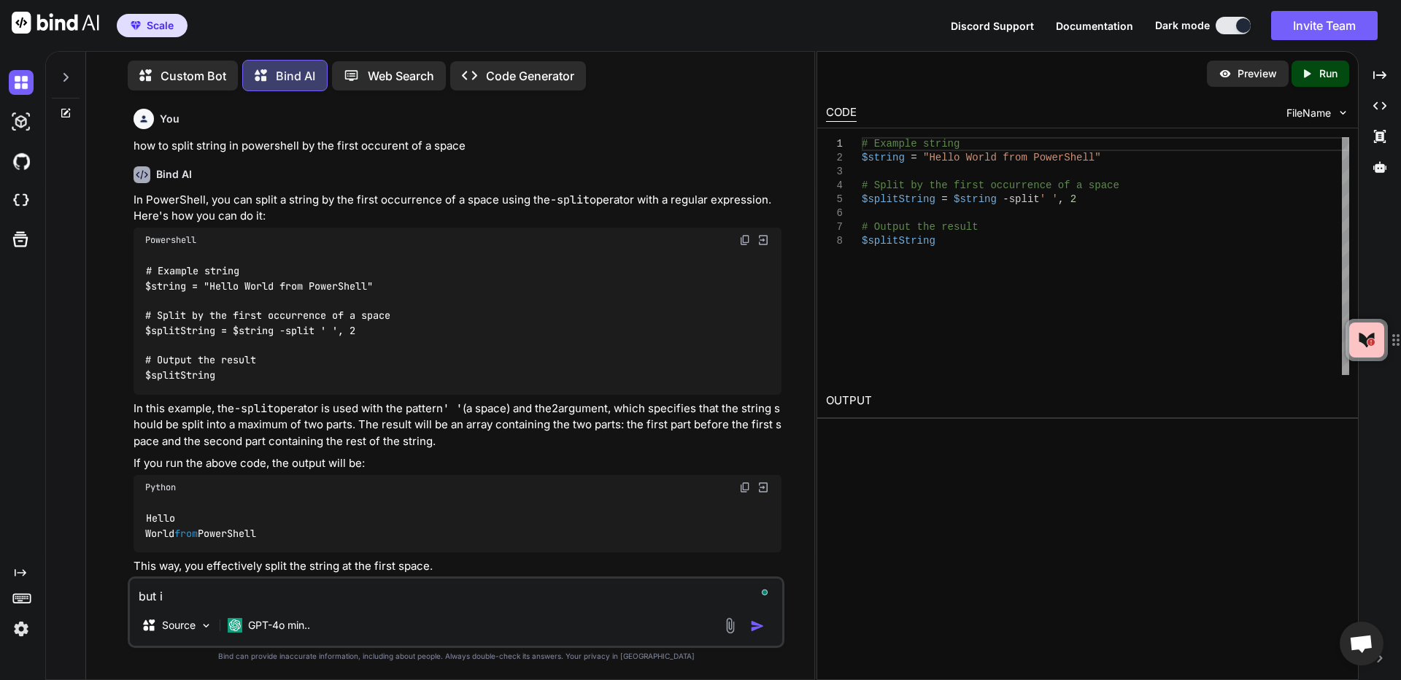
type textarea "x"
type textarea "but i o"
type textarea "x"
type textarea "but i on"
type textarea "x"
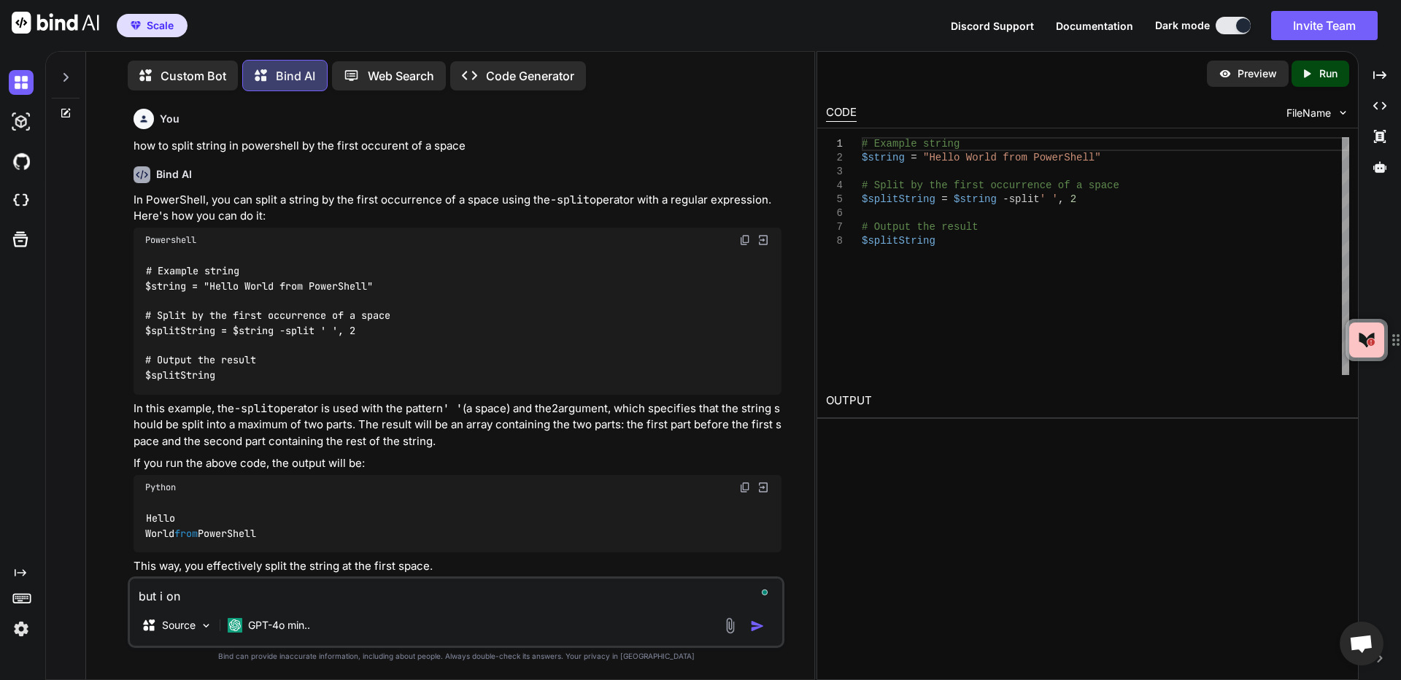
type textarea "but i onl"
type textarea "x"
type textarea "but i only"
type textarea "x"
type textarea "but i only"
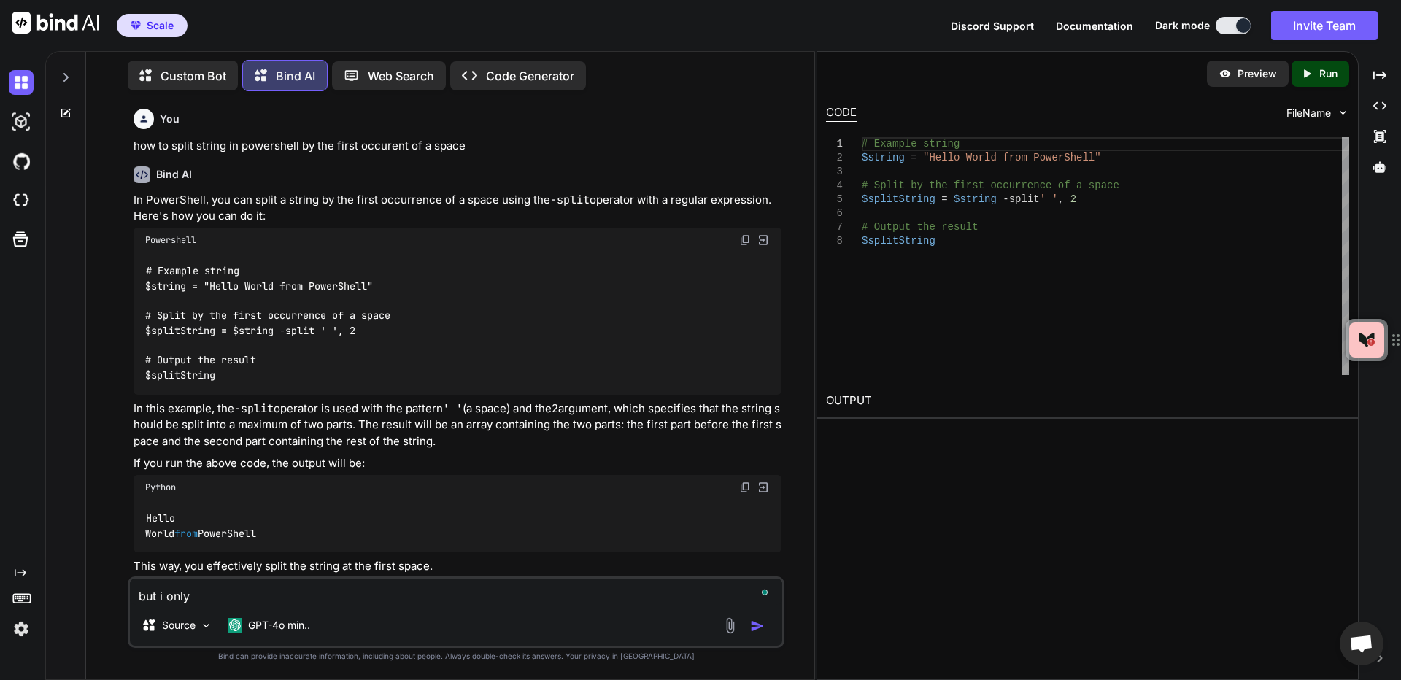
type textarea "x"
type textarea "but i only w"
type textarea "x"
type textarea "but i only wa"
type textarea "x"
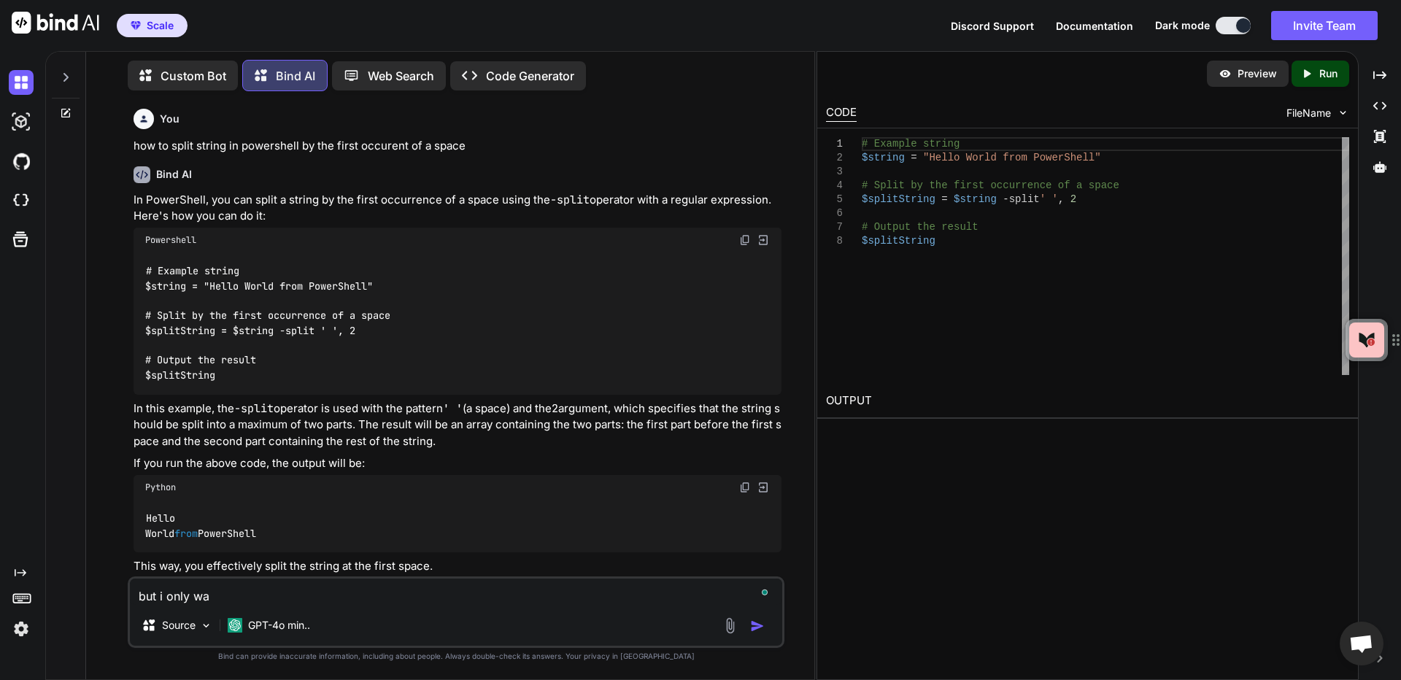
type textarea "but i only wan"
type textarea "x"
type textarea "but i only want"
type textarea "x"
type textarea "but i only want"
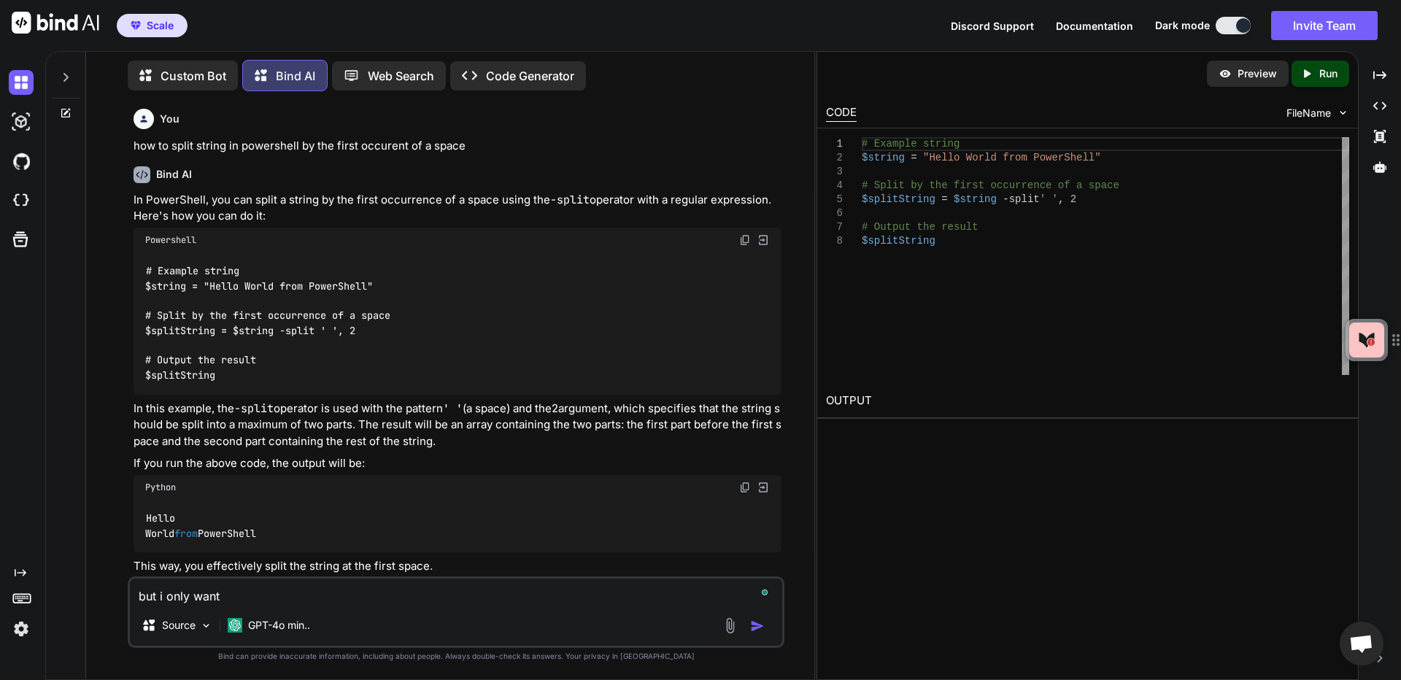
type textarea "x"
type textarea "but i only want t"
type textarea "x"
type textarea "but i only want th"
type textarea "x"
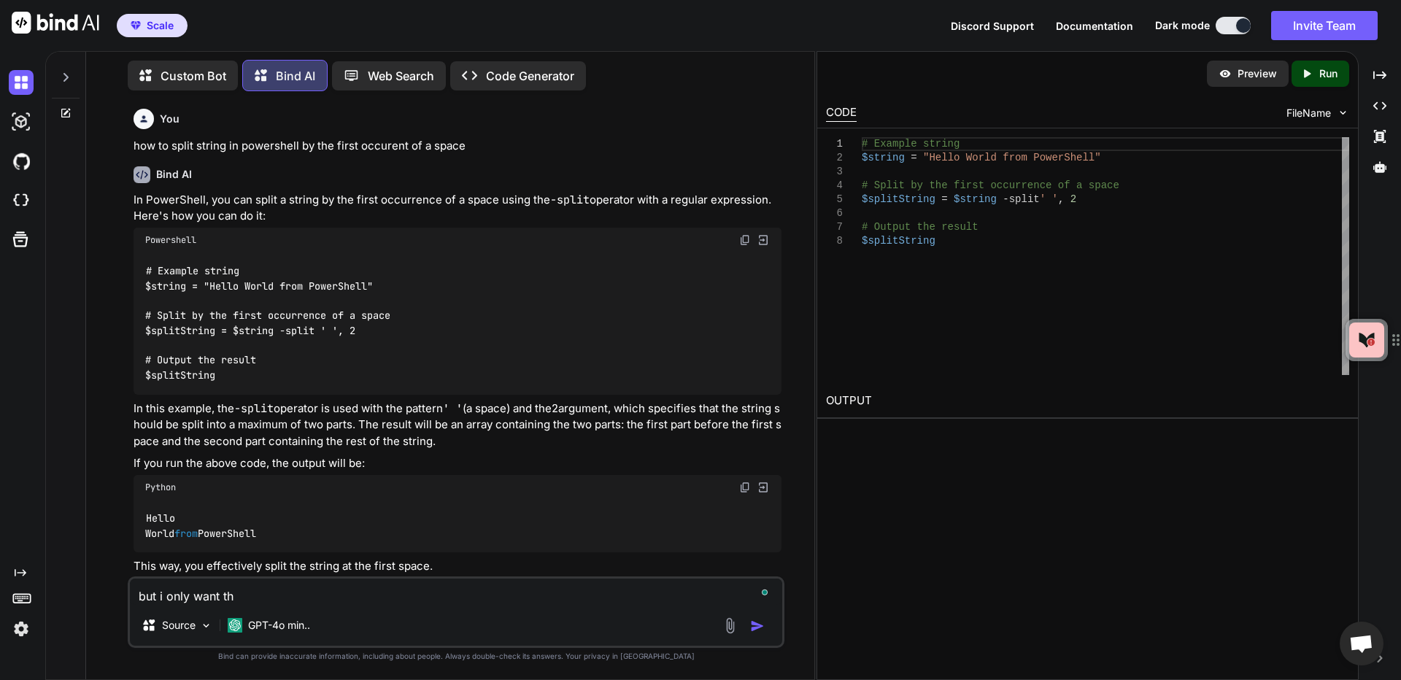
type textarea "but i only want the"
type textarea "x"
type textarea "but i only want the"
type textarea "x"
type textarea "but i only want the"
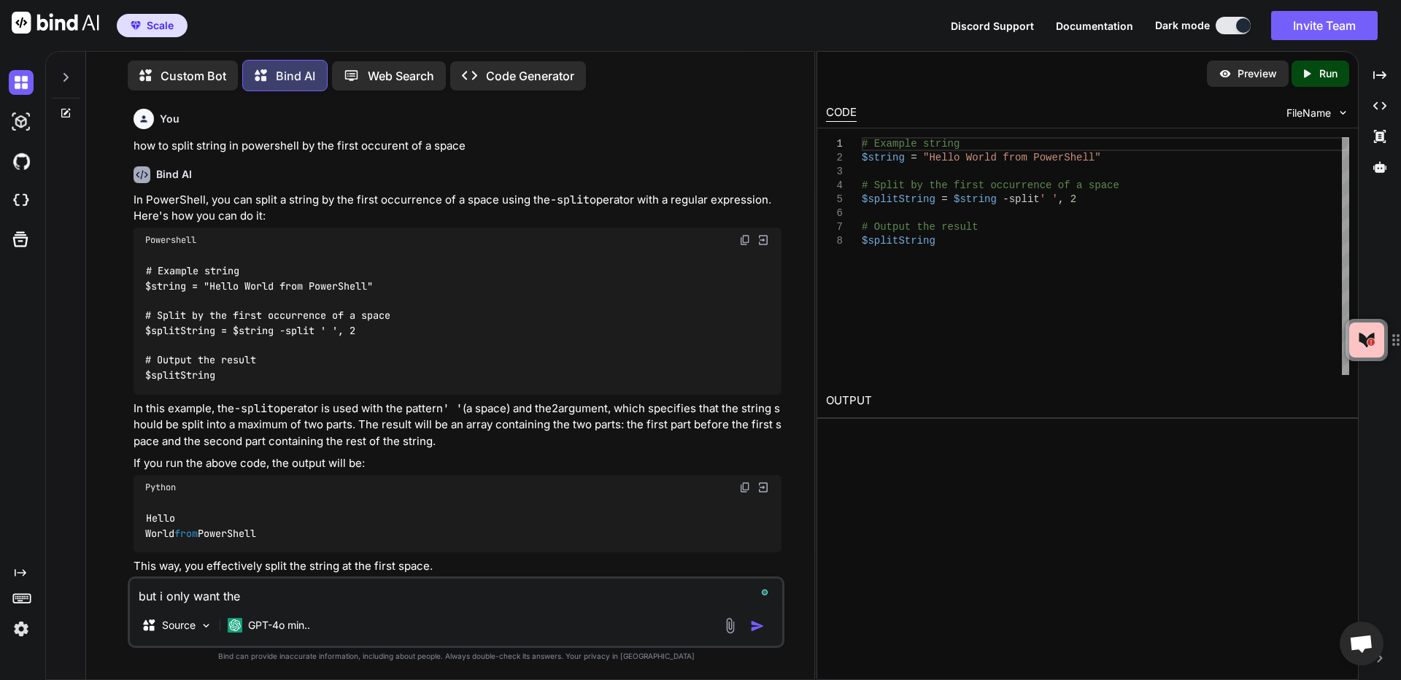
type textarea "x"
type textarea "but i only want the"
type textarea "x"
type textarea "but i only want the 2"
type textarea "x"
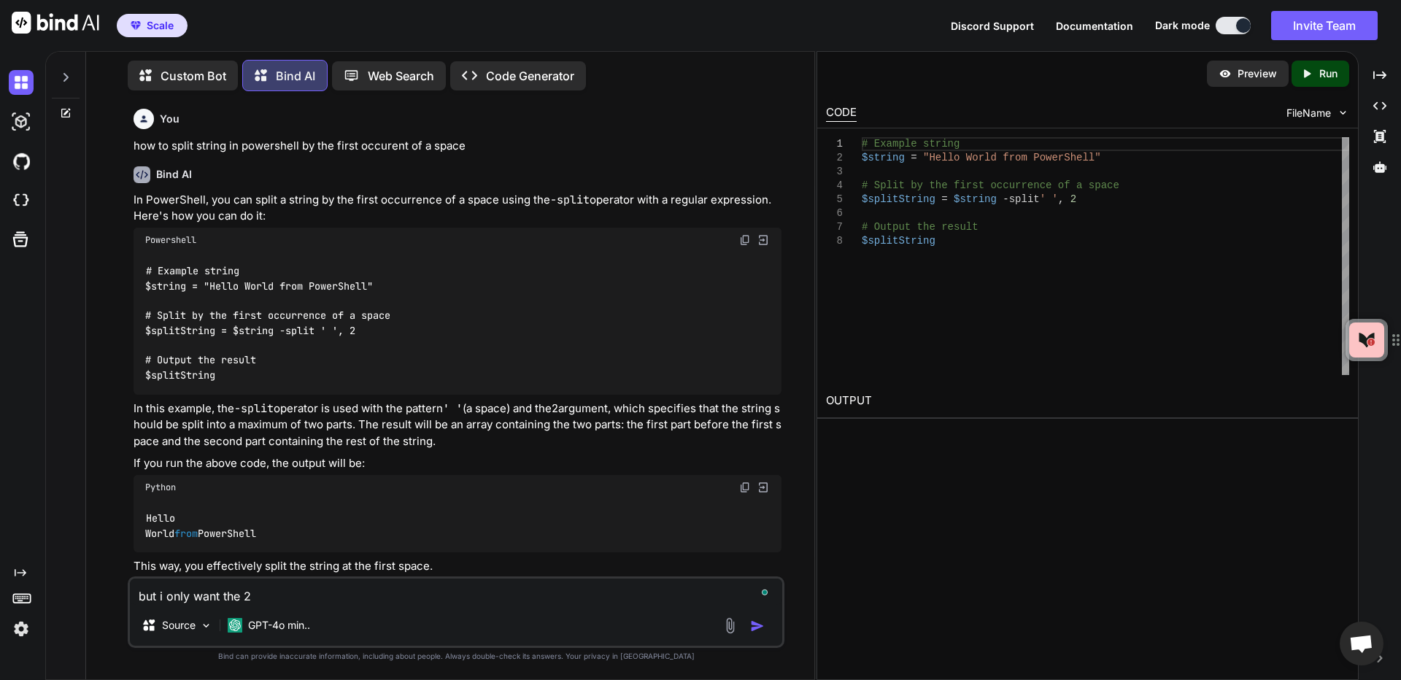
type textarea "but i only want the 2n"
type textarea "x"
type textarea "but i only want the 2nd"
type textarea "x"
type textarea "but i only want the 2nd"
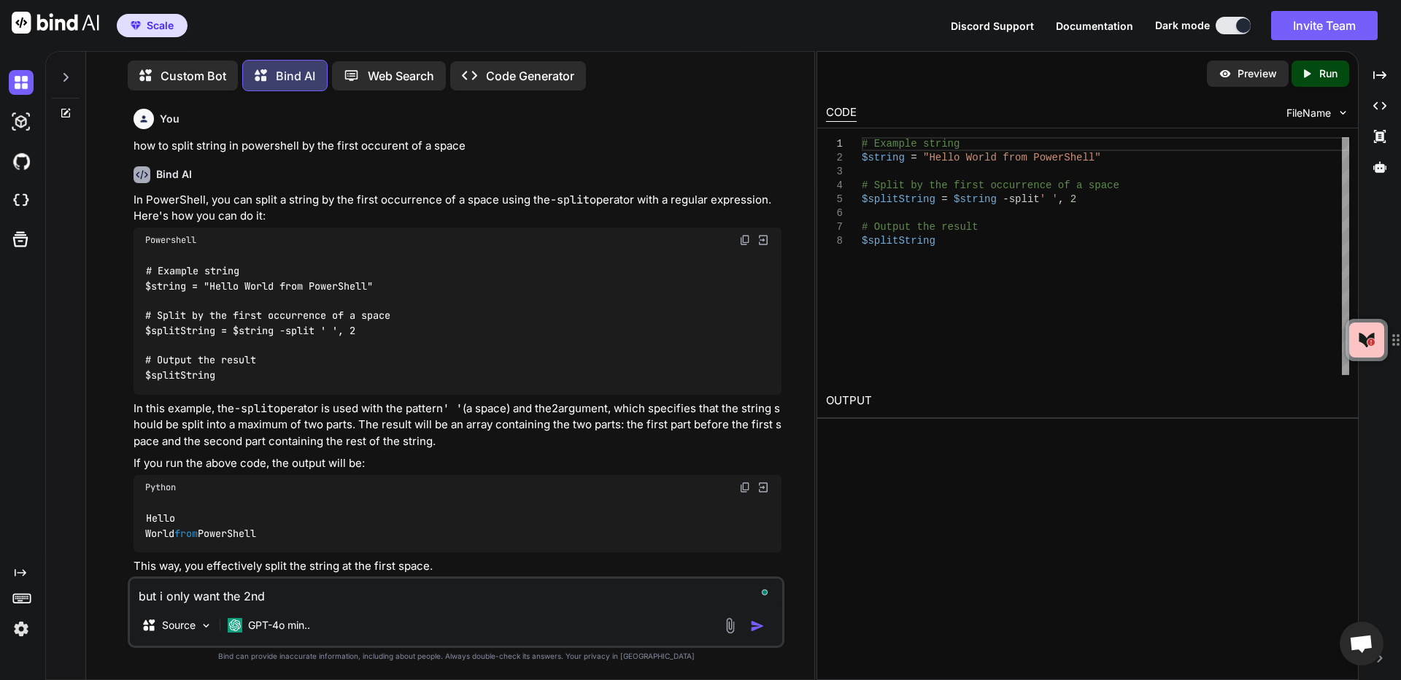
type textarea "x"
type textarea "but i only want the 2nd s"
type textarea "x"
type textarea "but i only want the 2nd st"
type textarea "x"
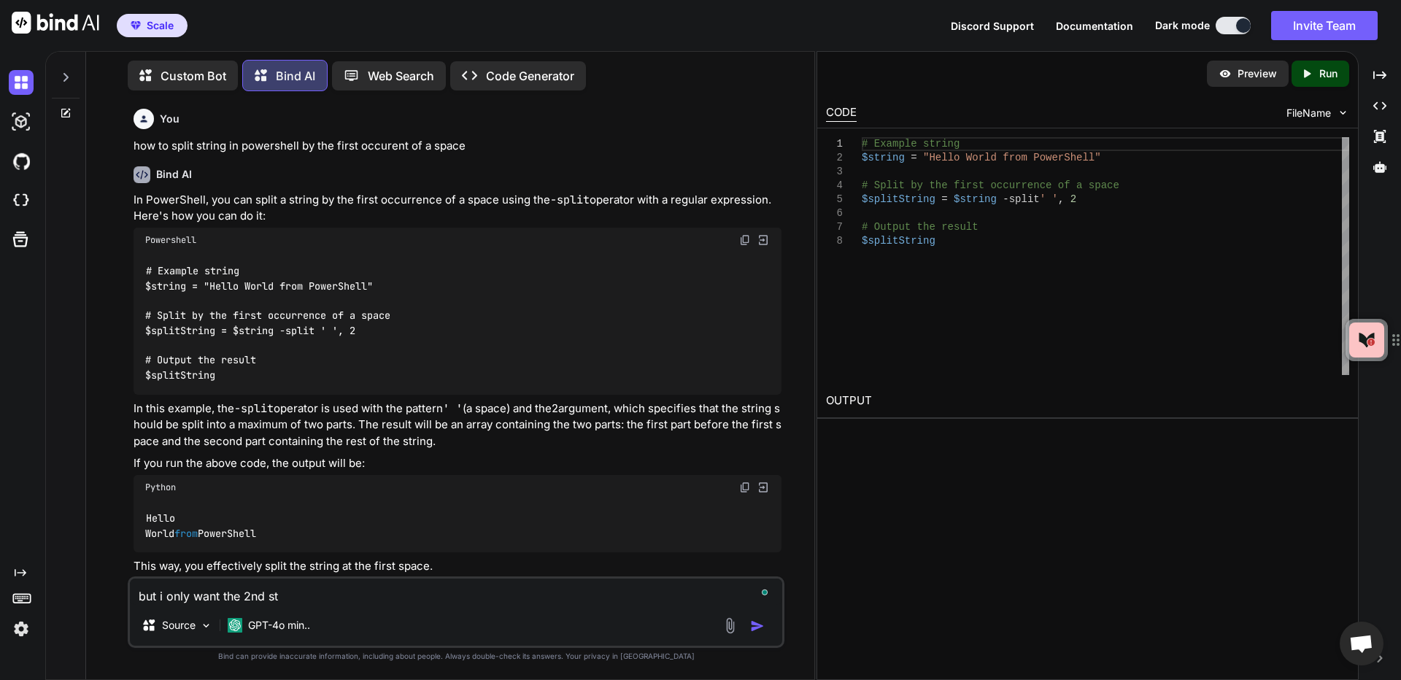
type textarea "but i only want the 2nd str"
type textarea "x"
type textarea "but i only want the 2nd stri"
type textarea "x"
type textarea "but i only want the 2nd strin"
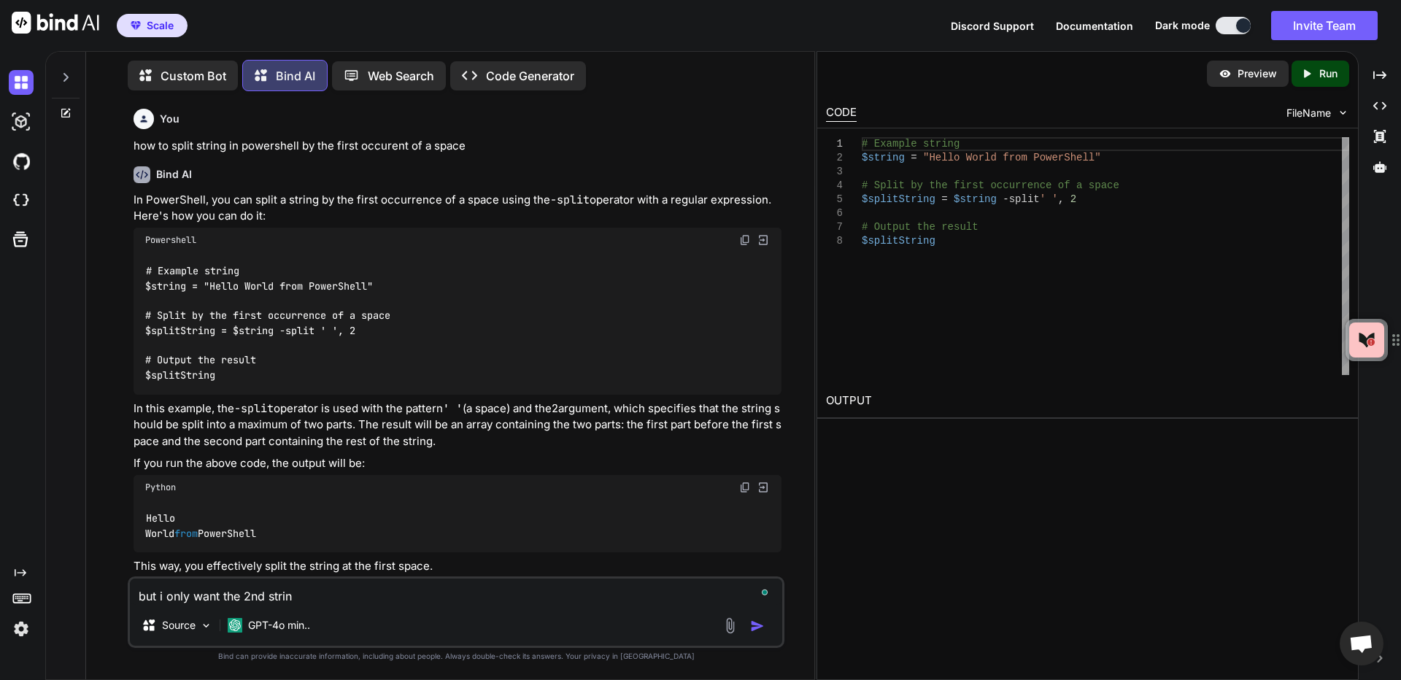
type textarea "x"
type textarea "but i only want the 2nd string"
type textarea "x"
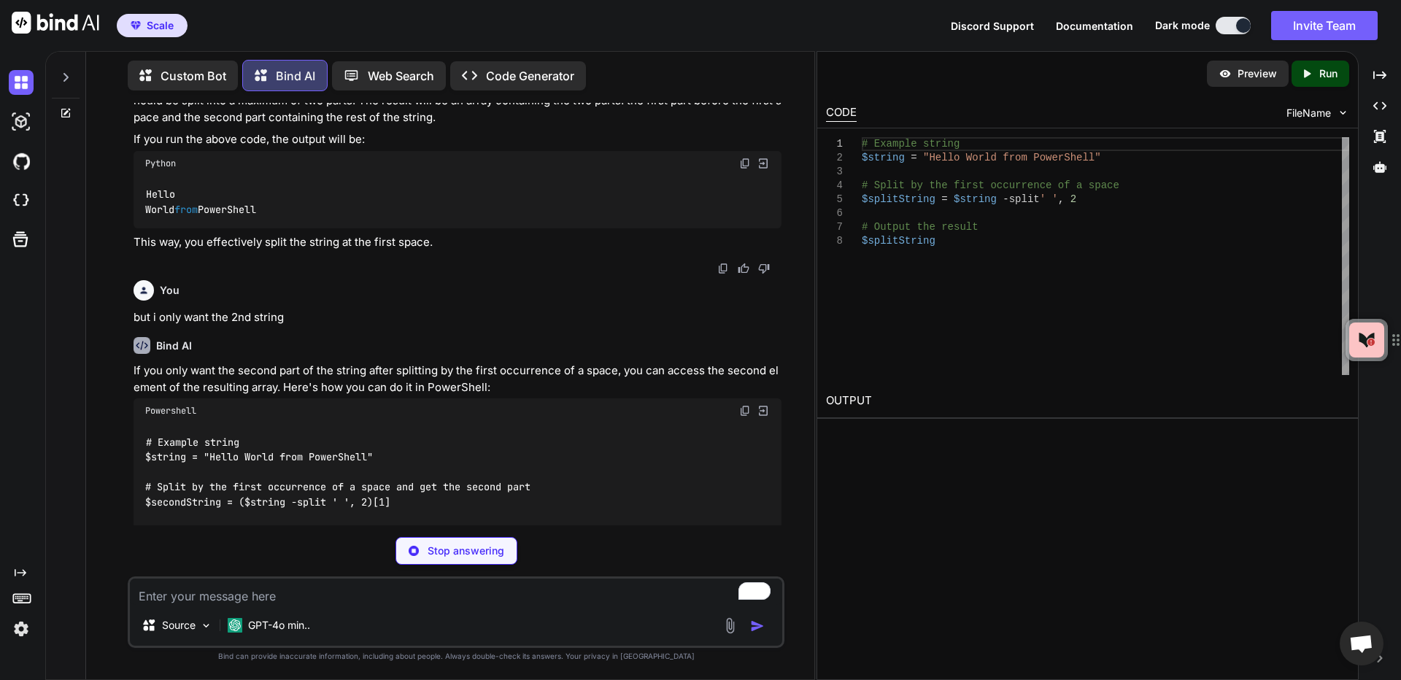
type textarea "x"
type textarea "# Example string $string = "Hello World from PowerShell" # Split by the first o…"
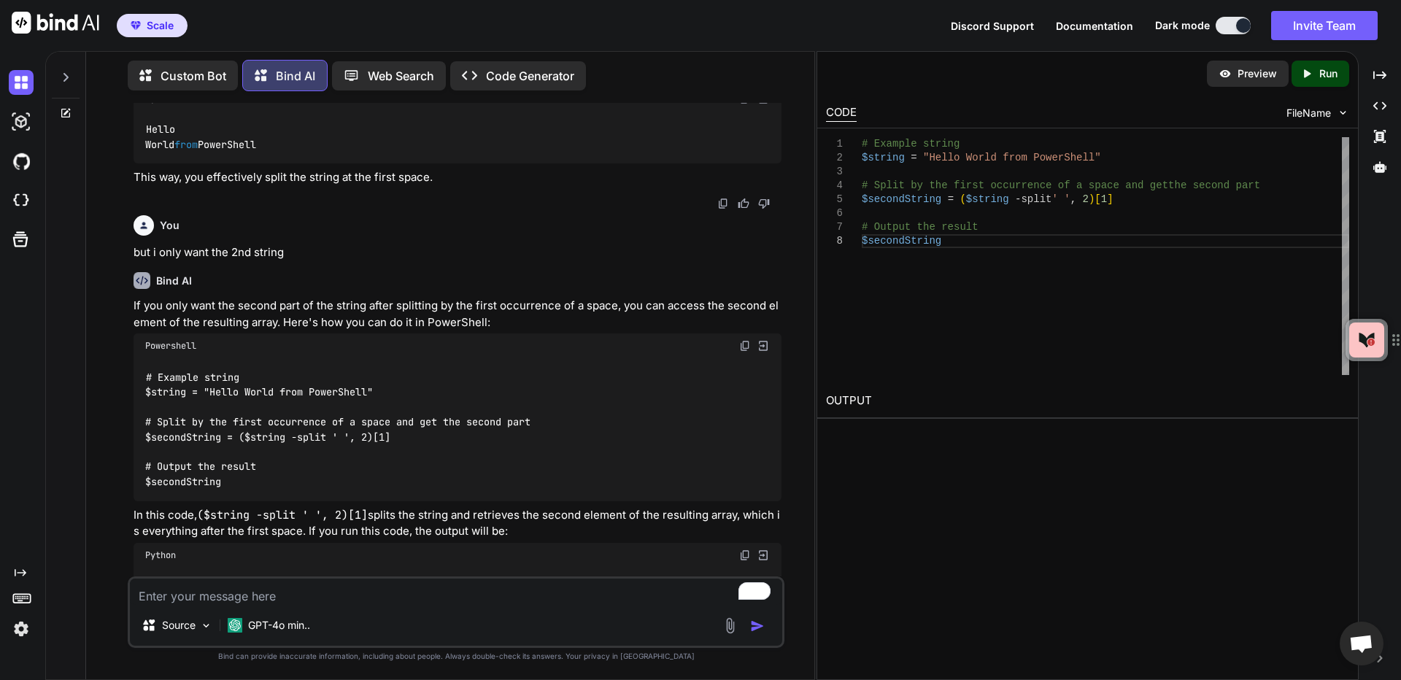
scroll to position [397, 0]
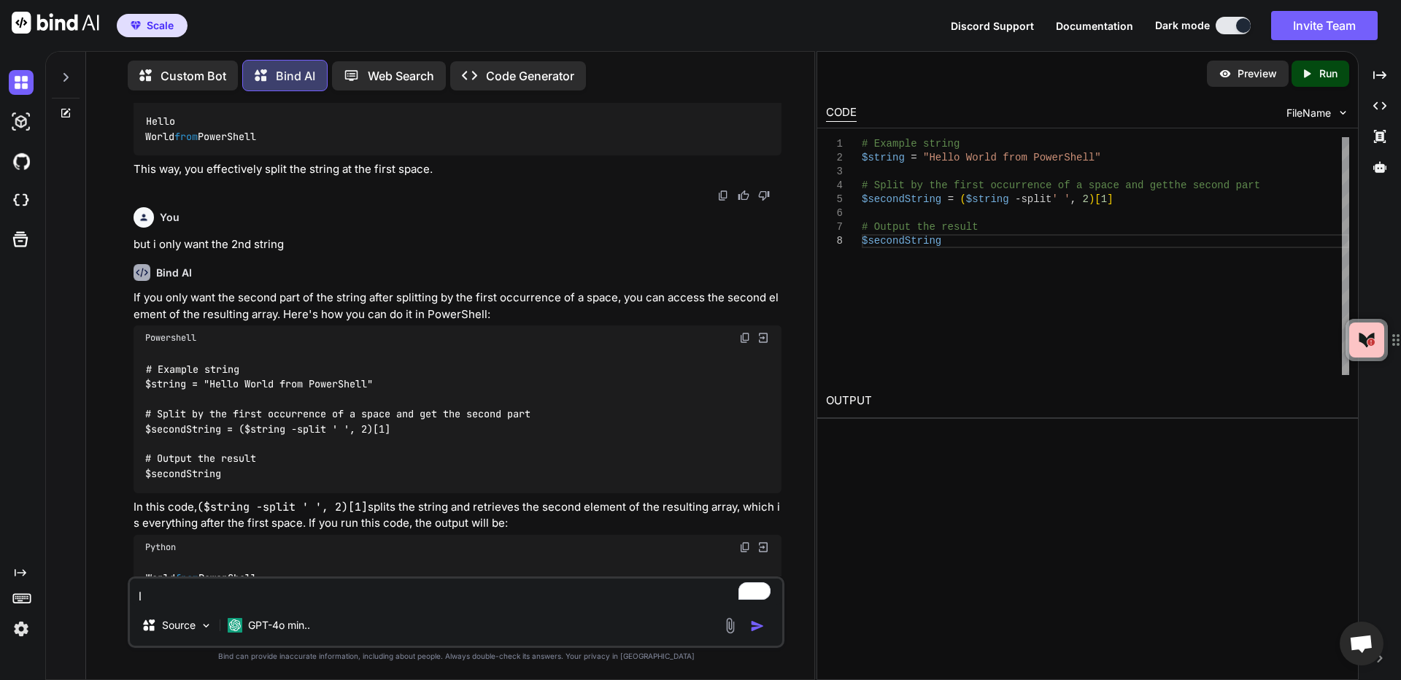
type textarea "le"
type textarea "x"
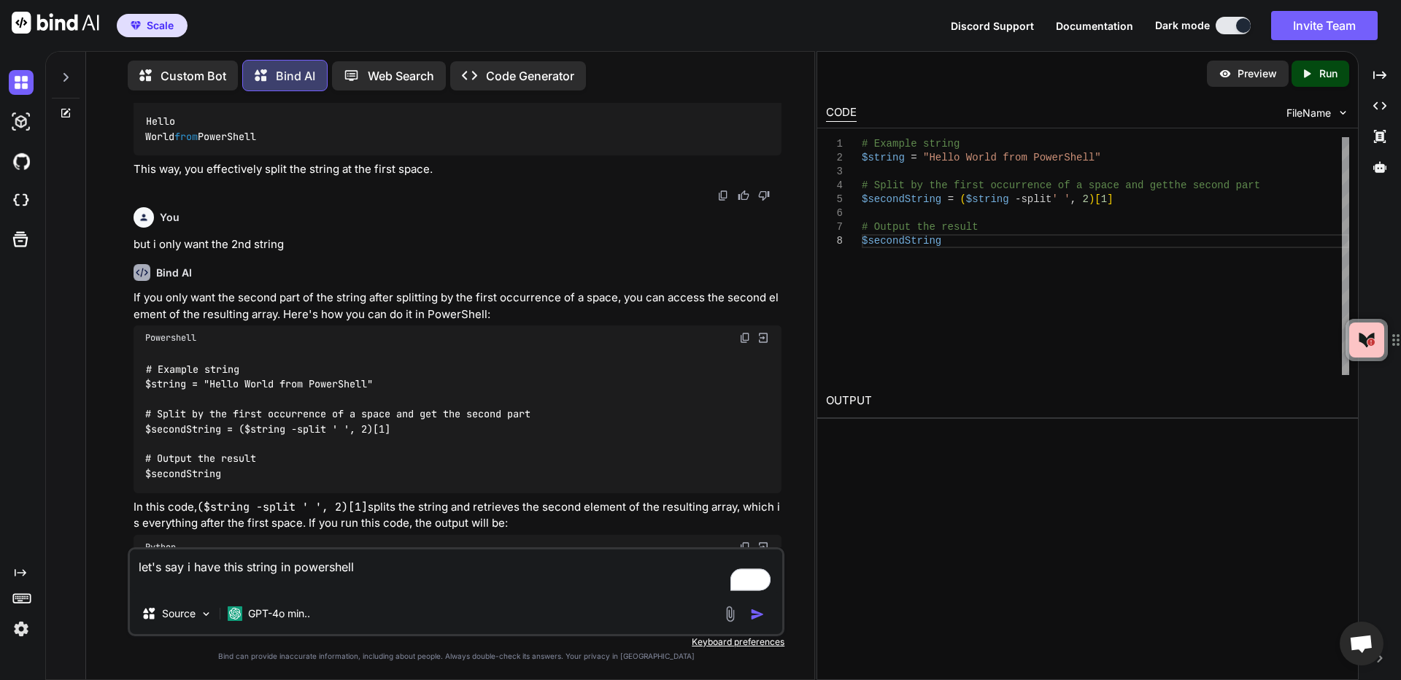
paste textarea "APDCS_BATCH_NIGHTLY_SANDBOX_ESTIMATE_DELETE_I9=@{trigger=0 0/30 0-1 * * ? *; sc…"
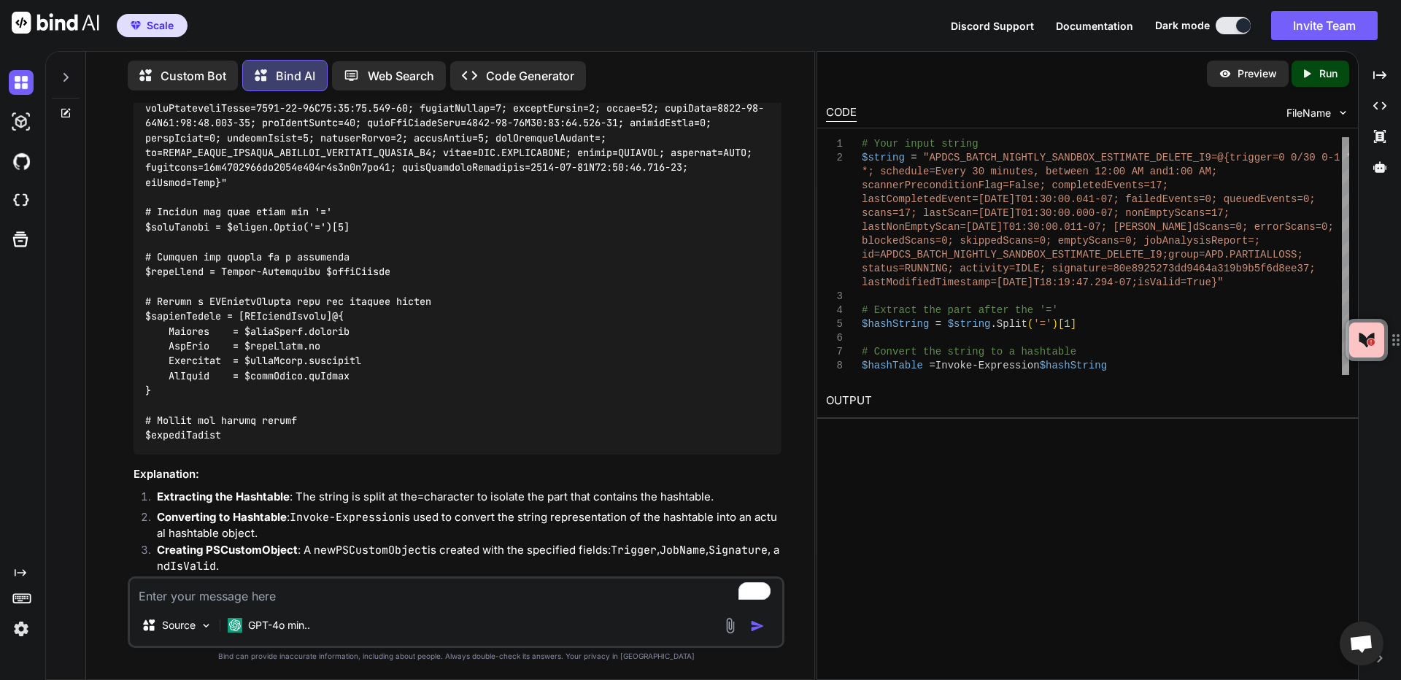
scroll to position [1247, 0]
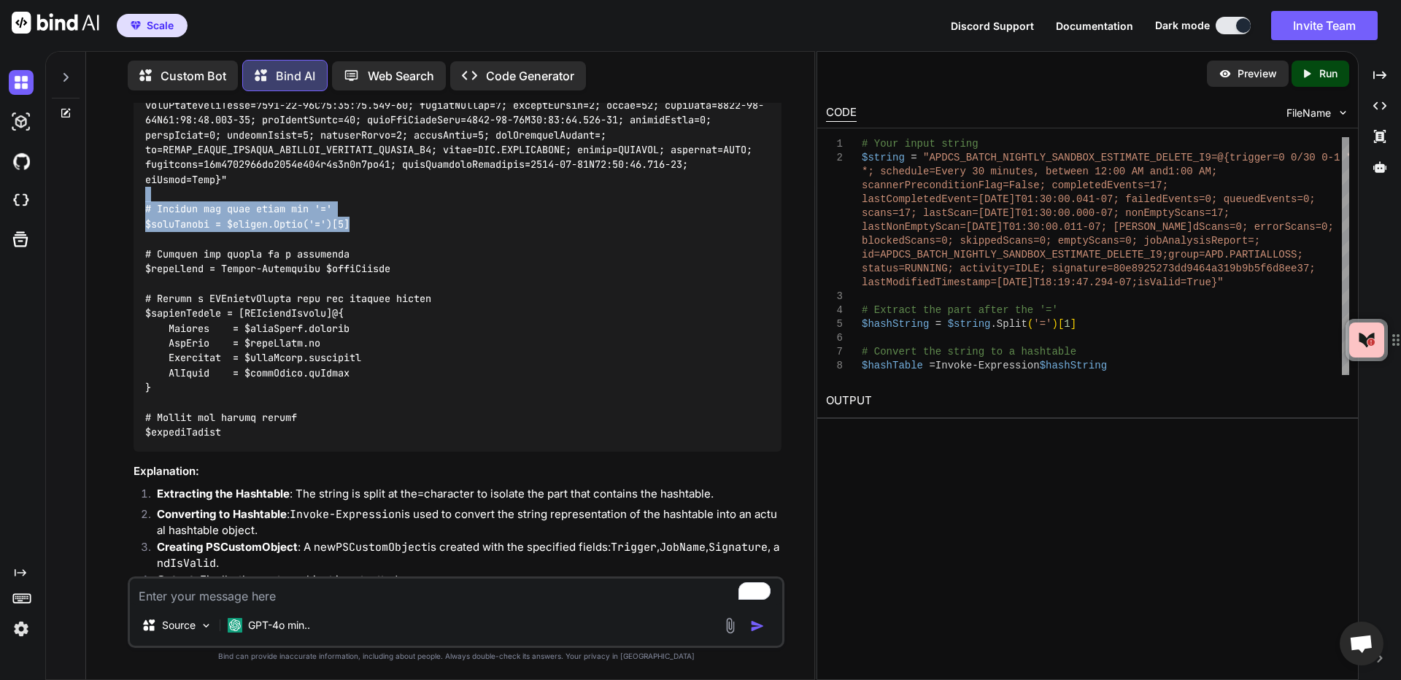
drag, startPoint x: 147, startPoint y: 218, endPoint x: 367, endPoint y: 238, distance: 221.3
click at [367, 238] on div at bounding box center [458, 247] width 648 height 410
copy code "# Extract the part after the '=' $hashString = $string.Split('=')[1]"
click at [405, 263] on div at bounding box center [458, 247] width 648 height 410
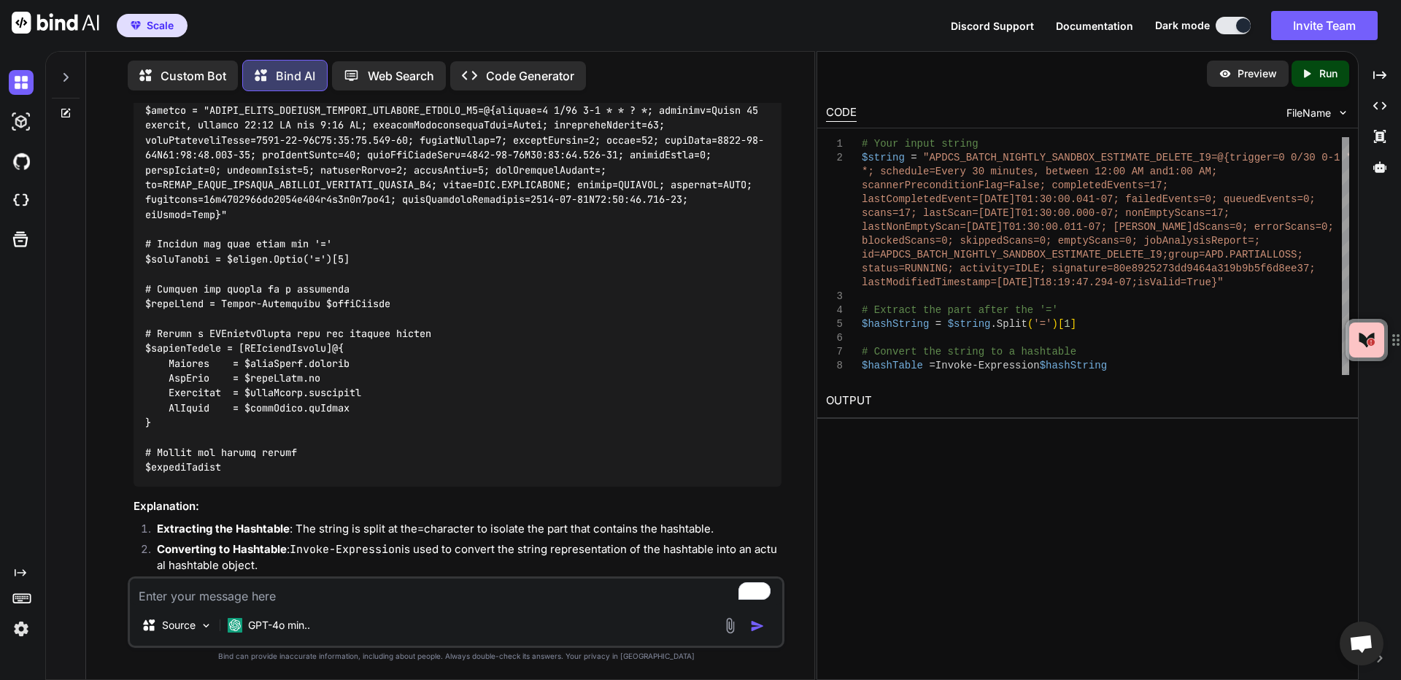
scroll to position [1210, 0]
drag, startPoint x: 143, startPoint y: 312, endPoint x: 436, endPoint y: 328, distance: 293.8
click at [436, 328] on div at bounding box center [458, 283] width 648 height 410
copy code "# Convert the string to a hashtable $hashTable = Invoke-Expression $hashString"
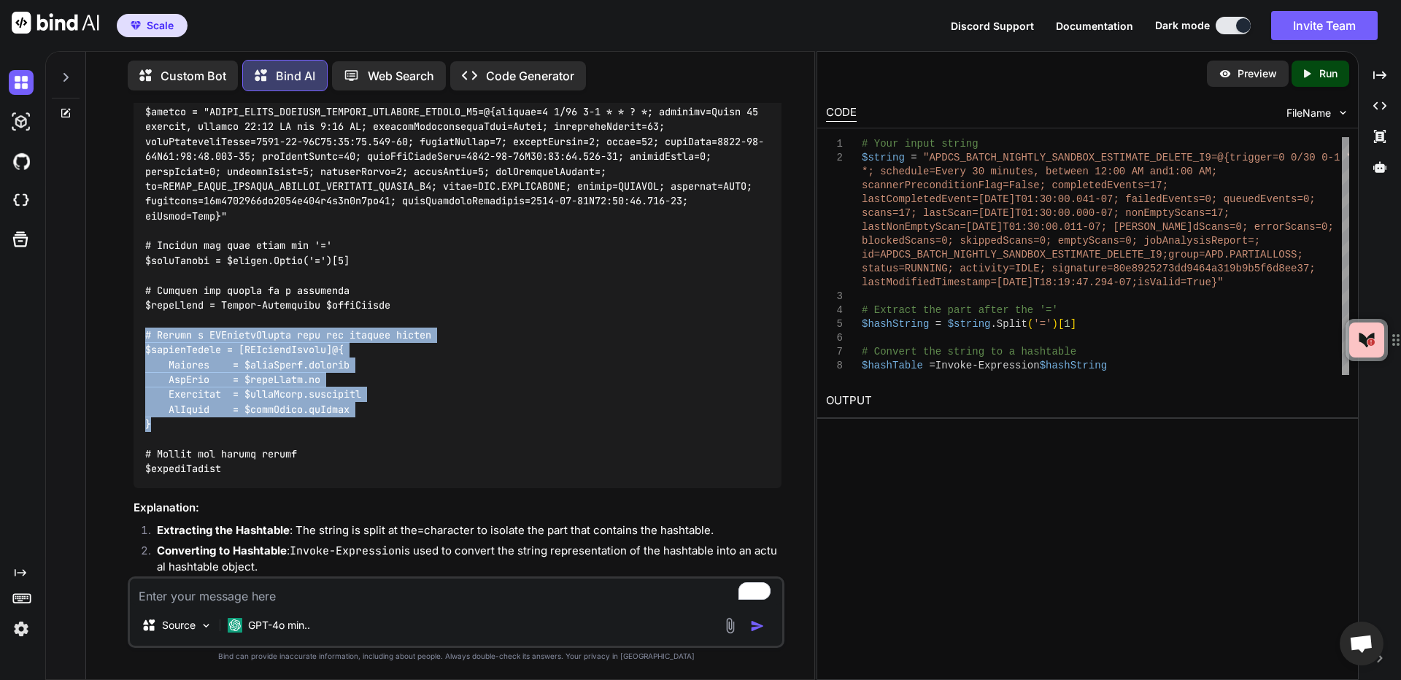
drag, startPoint x: 137, startPoint y: 347, endPoint x: 199, endPoint y: 436, distance: 108.5
click at [199, 436] on div at bounding box center [458, 283] width 648 height 410
copy code "# Create a PSCustomObject with the desired fields $customObject = [PSCustomObje…"
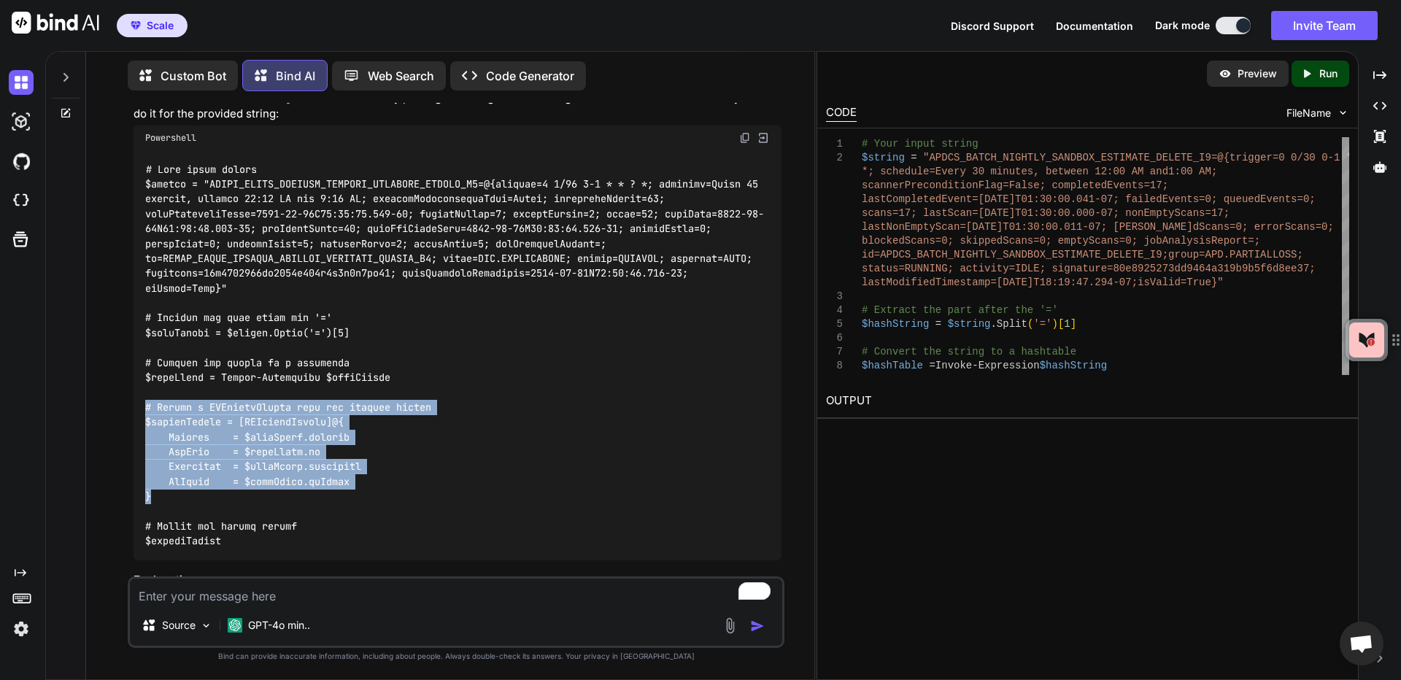
scroll to position [1137, 0]
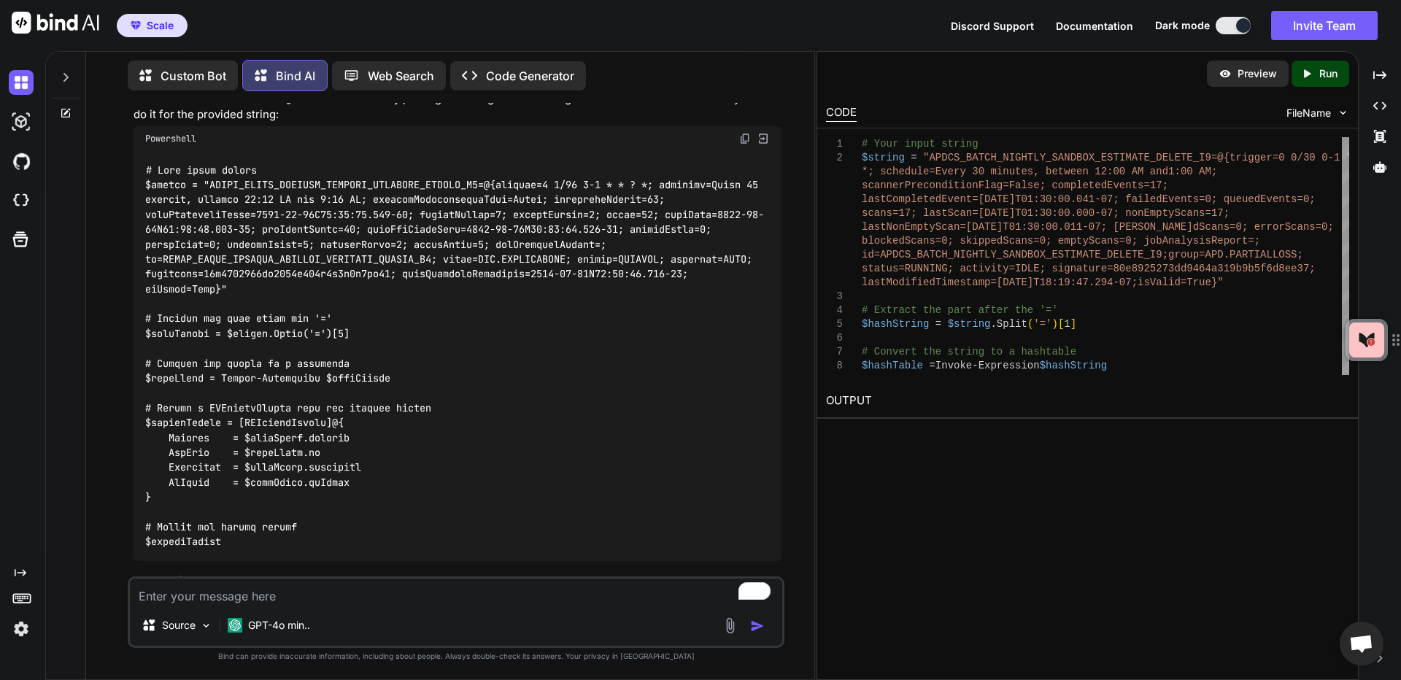
click at [382, 282] on code at bounding box center [454, 356] width 619 height 387
click at [743, 145] on img at bounding box center [745, 139] width 12 height 12
